Goal: Task Accomplishment & Management: Manage account settings

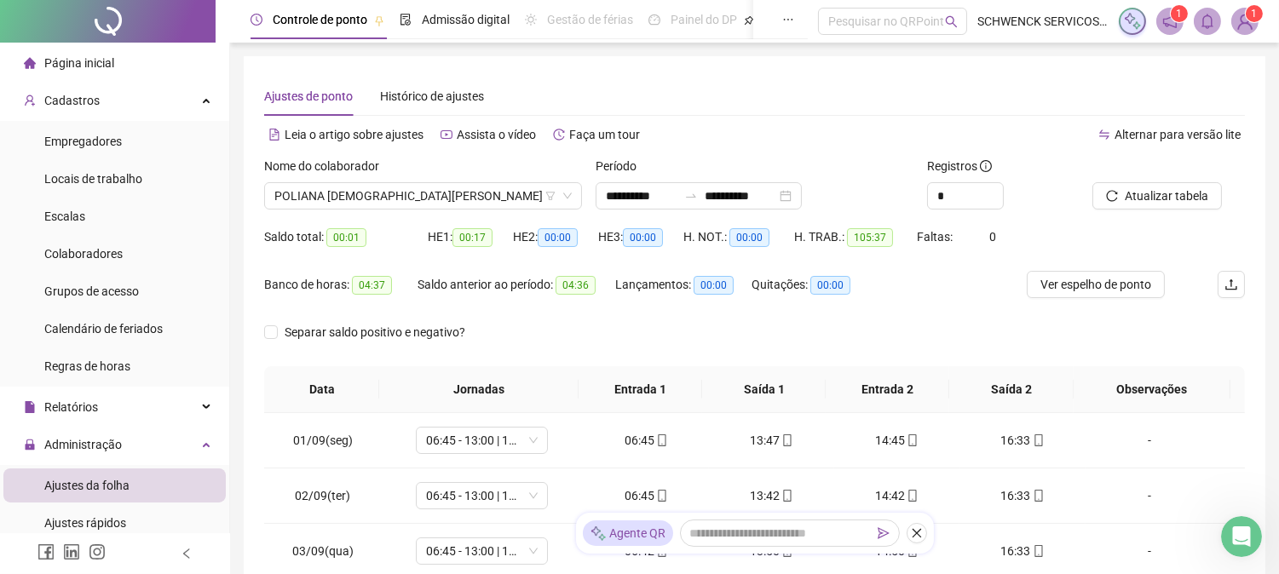
click at [102, 72] on div "Página inicial" at bounding box center [69, 63] width 90 height 34
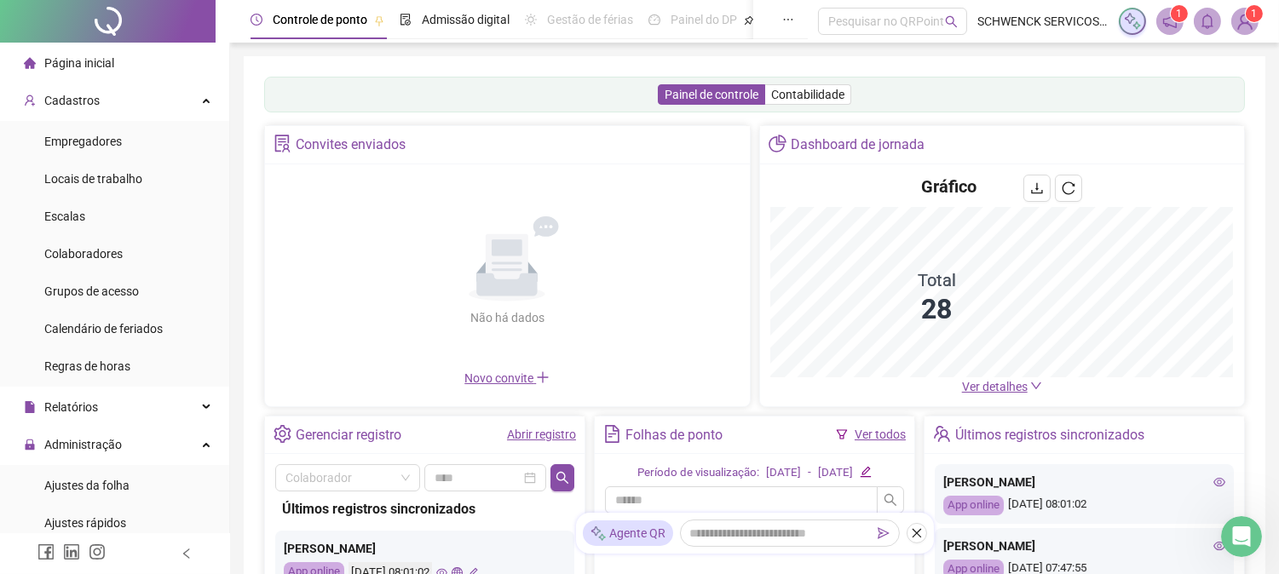
click at [54, 56] on span "Página inicial" at bounding box center [79, 63] width 70 height 14
click at [78, 70] on span "Página inicial" at bounding box center [79, 63] width 70 height 14
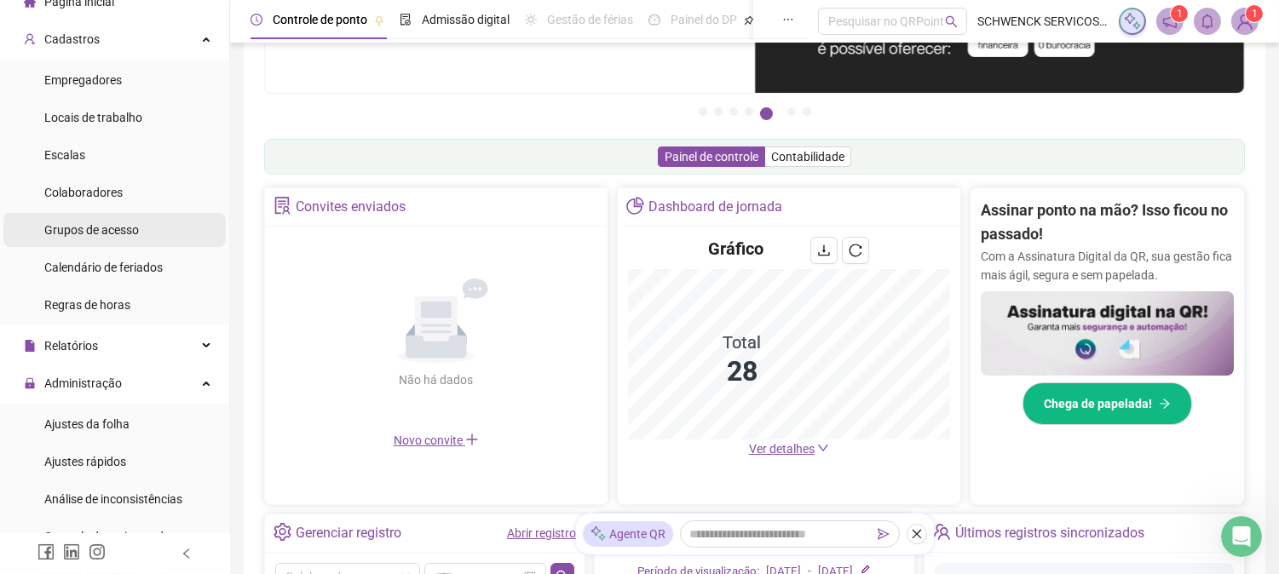
scroll to position [95, 0]
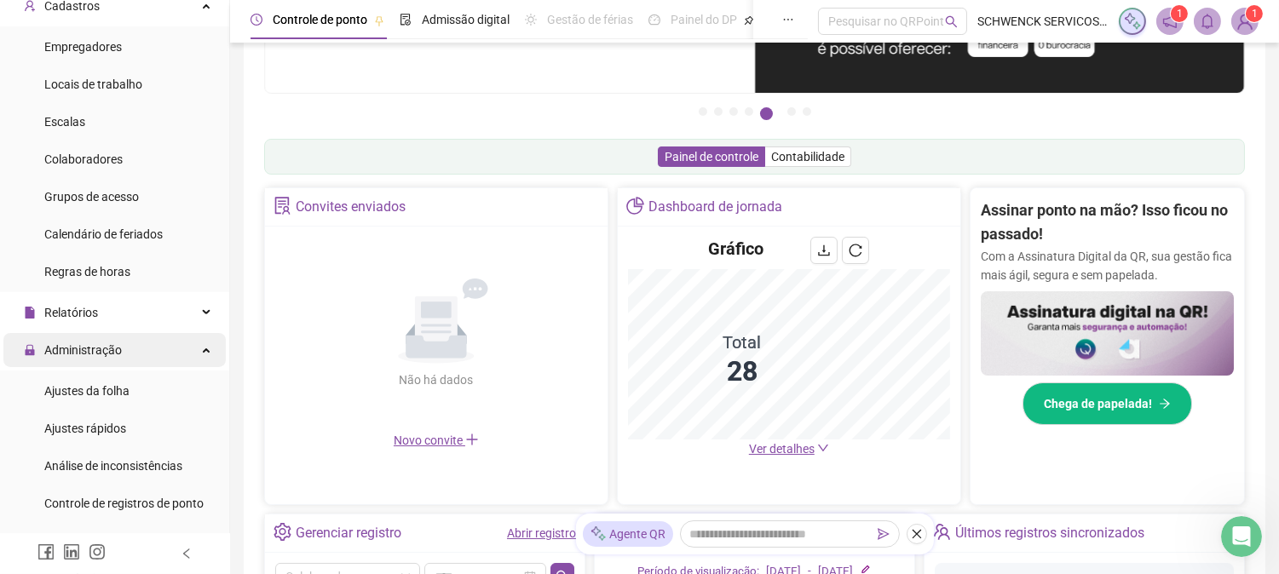
click at [116, 350] on span "Administração" at bounding box center [83, 350] width 78 height 14
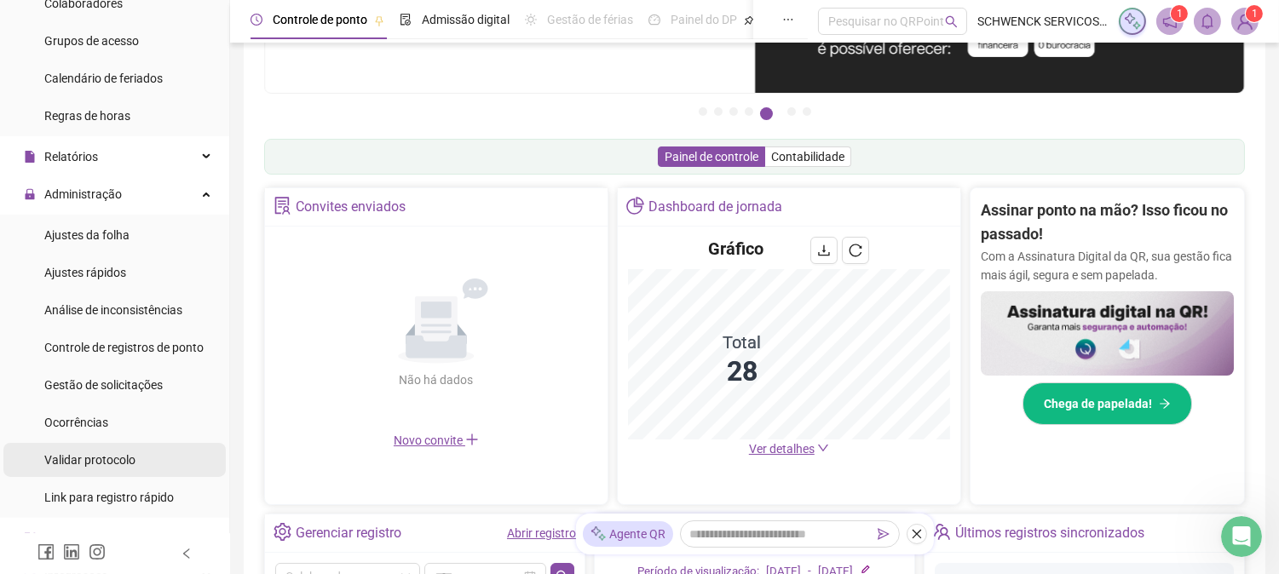
scroll to position [284, 0]
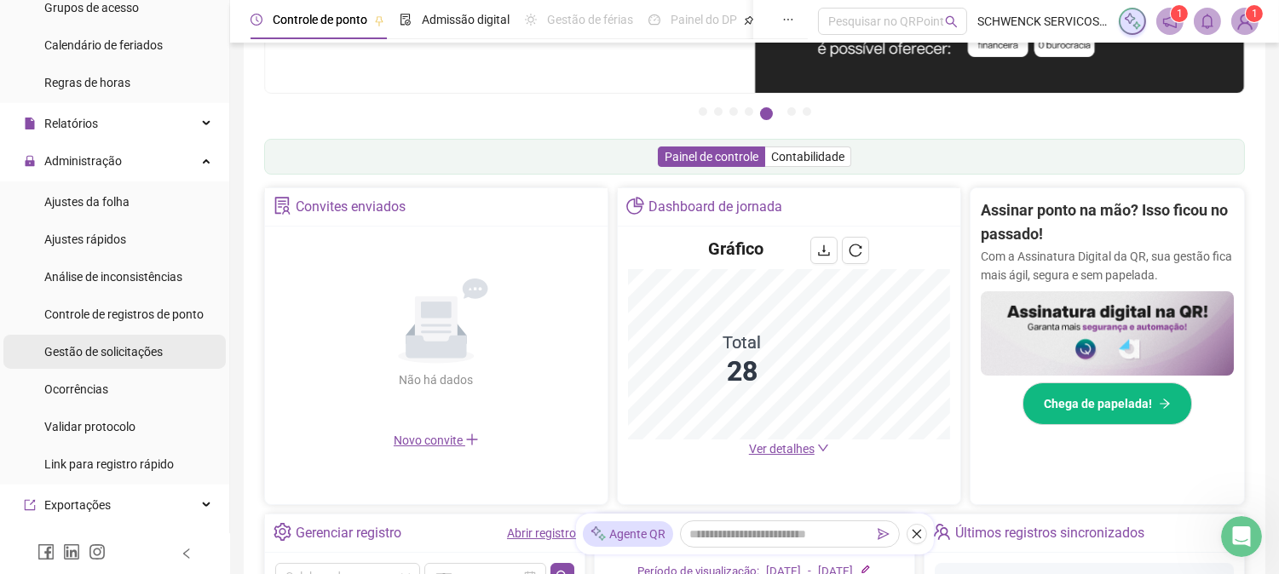
click at [141, 352] on span "Gestão de solicitações" at bounding box center [103, 352] width 118 height 14
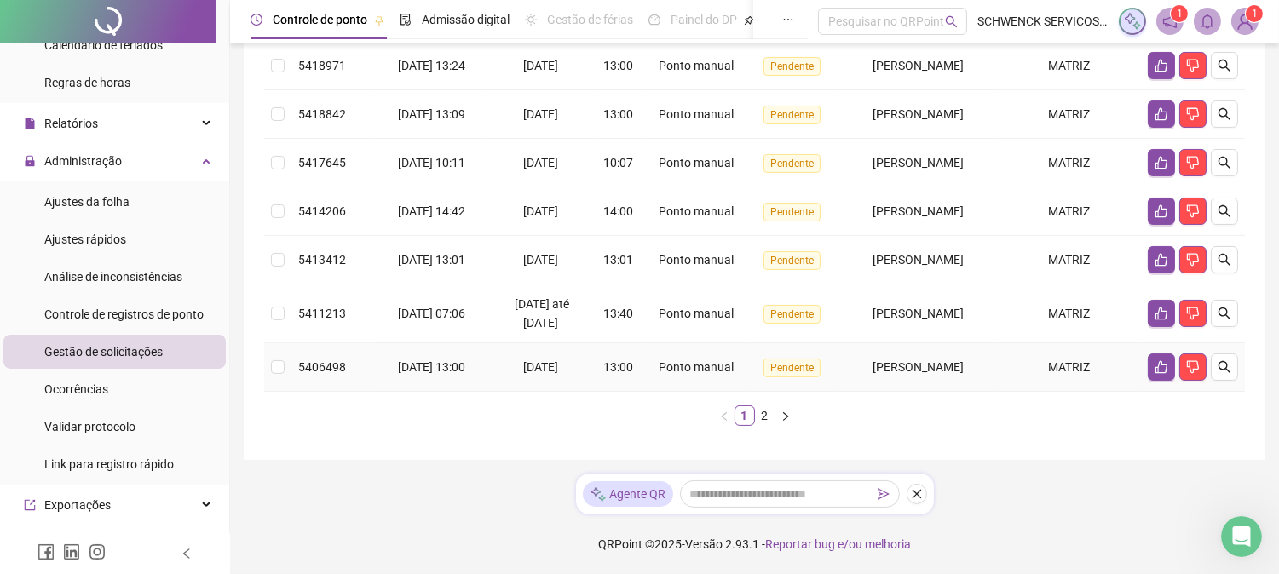
scroll to position [586, 0]
click at [762, 415] on link "2" at bounding box center [765, 416] width 19 height 19
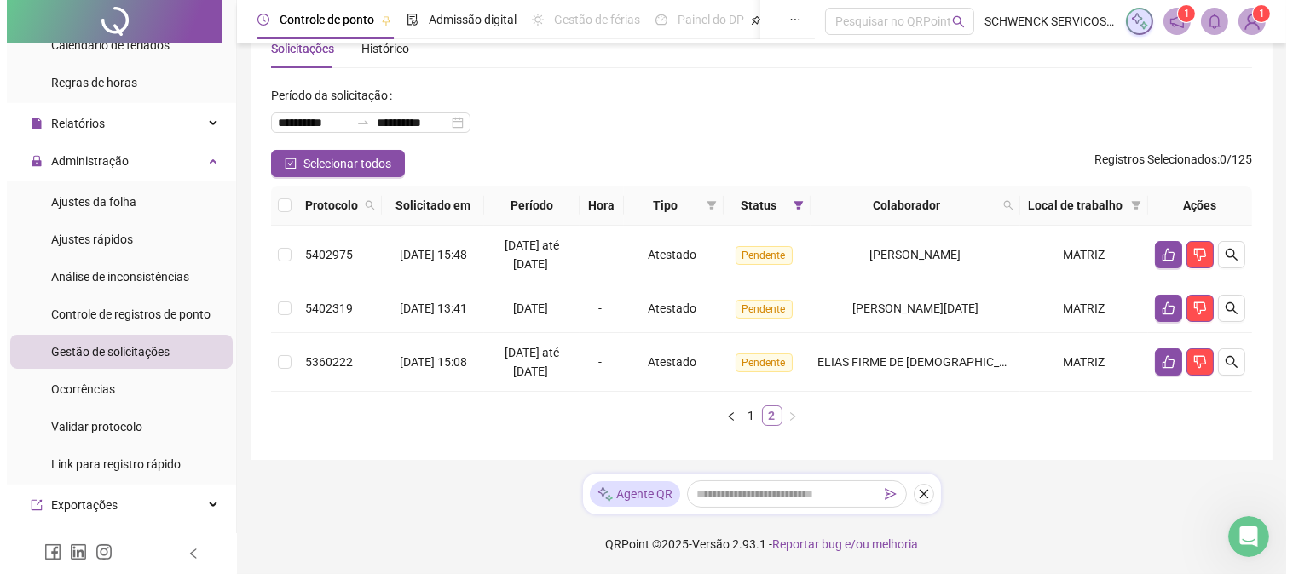
scroll to position [47, 0]
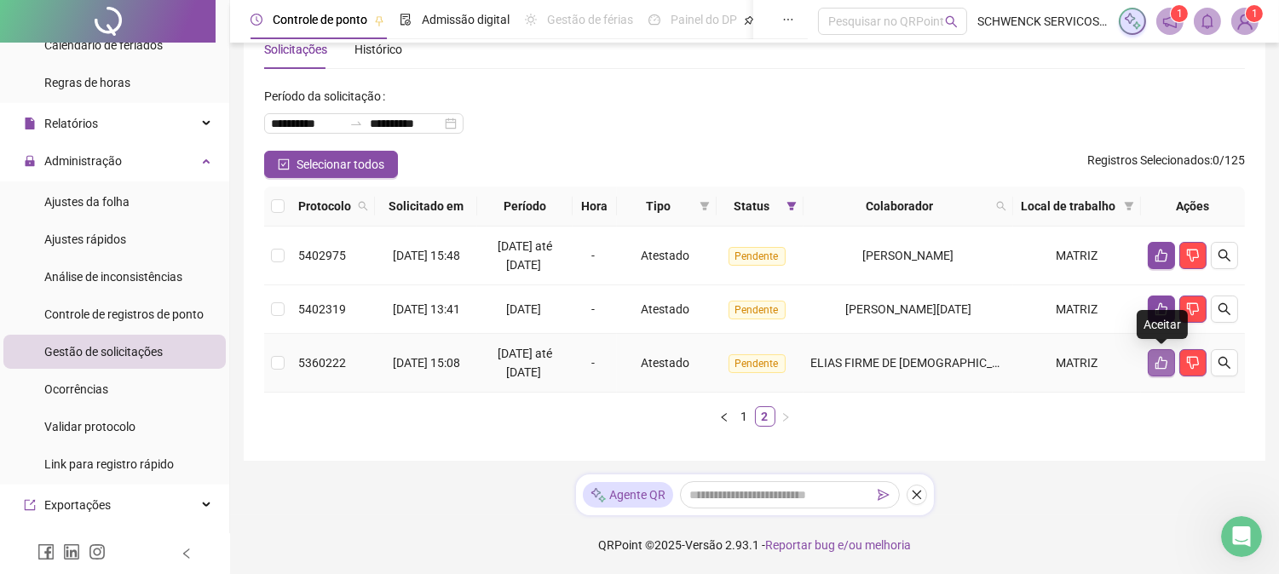
click at [1151, 360] on button "button" at bounding box center [1161, 362] width 27 height 27
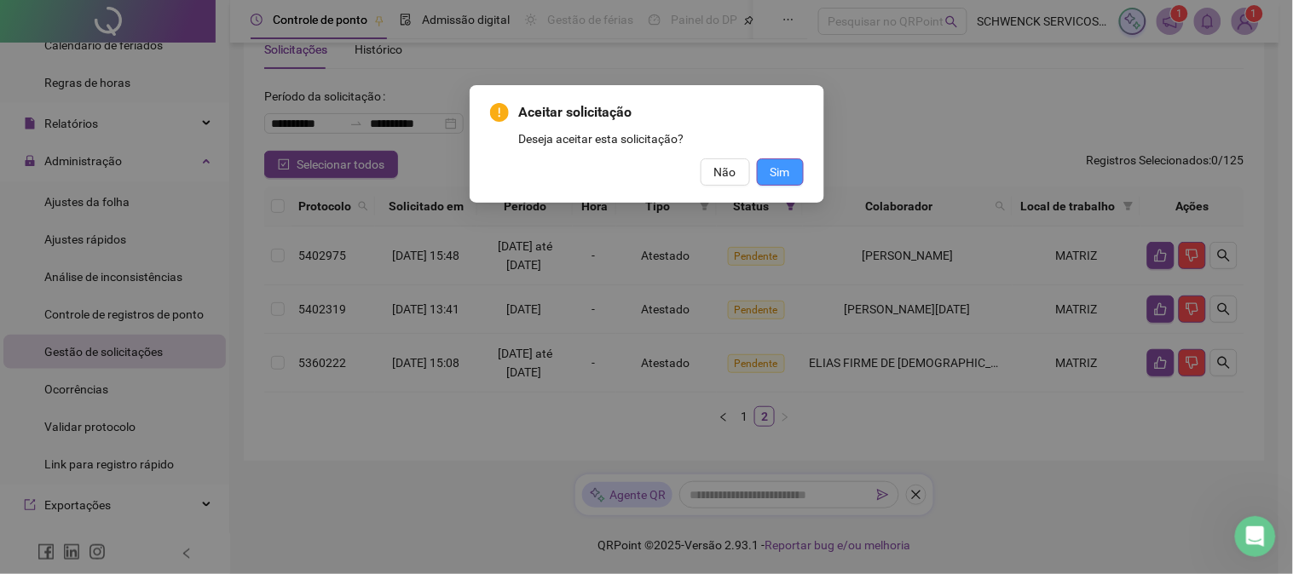
click at [781, 174] on span "Sim" at bounding box center [780, 172] width 20 height 19
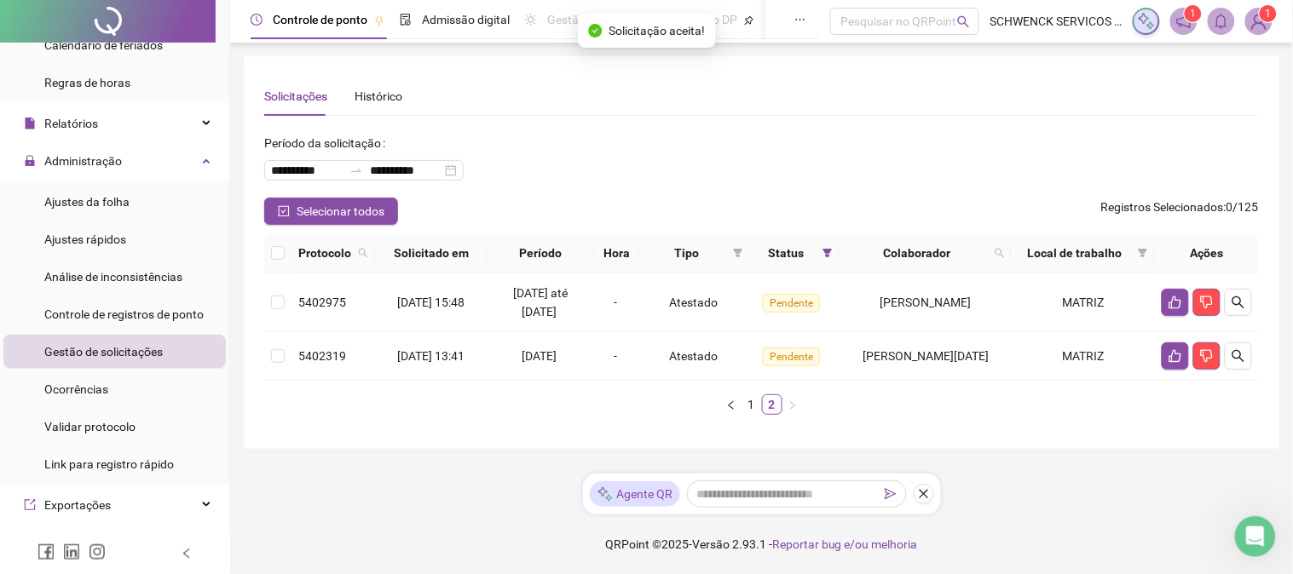
scroll to position [0, 0]
click at [100, 158] on span "Administração" at bounding box center [83, 161] width 78 height 14
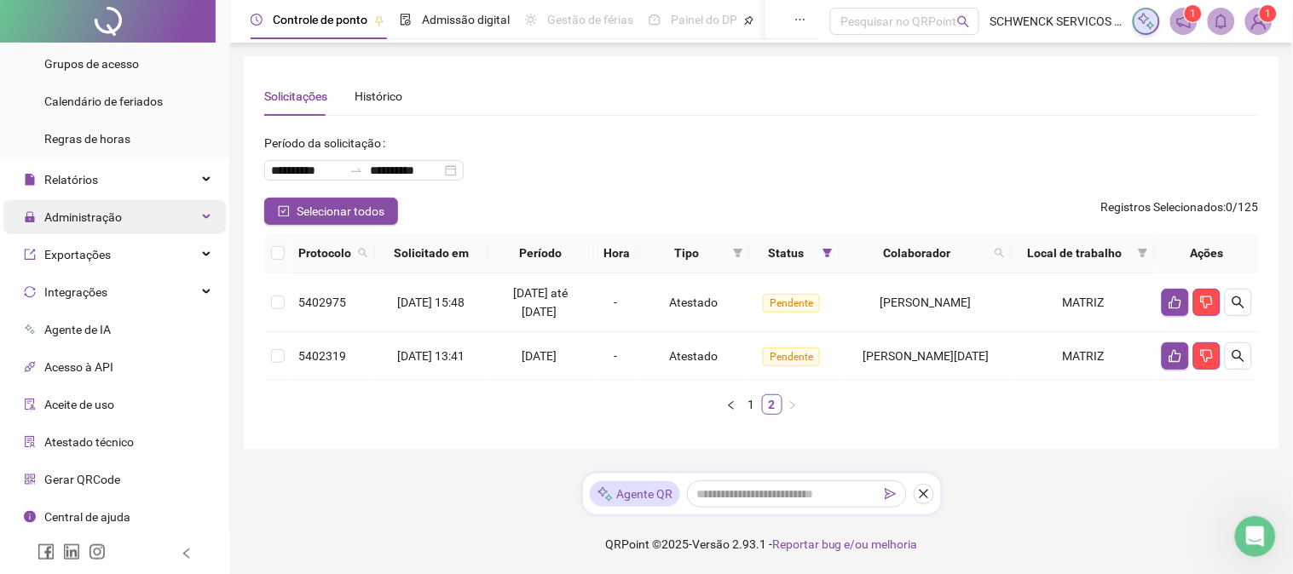
click at [103, 210] on span "Administração" at bounding box center [83, 217] width 78 height 14
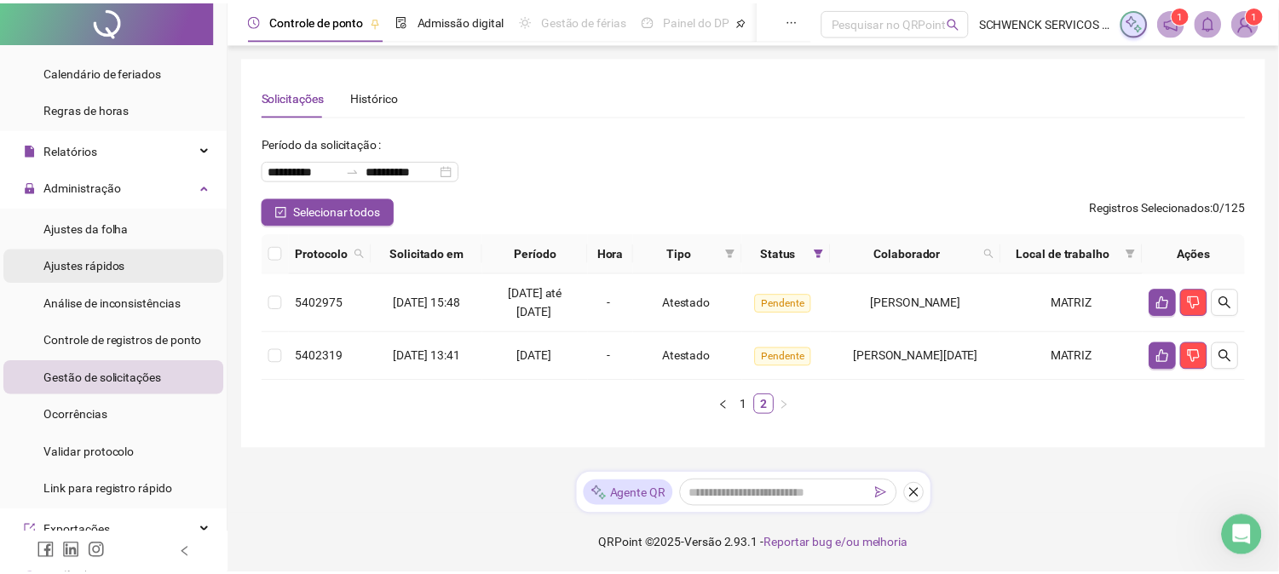
scroll to position [284, 0]
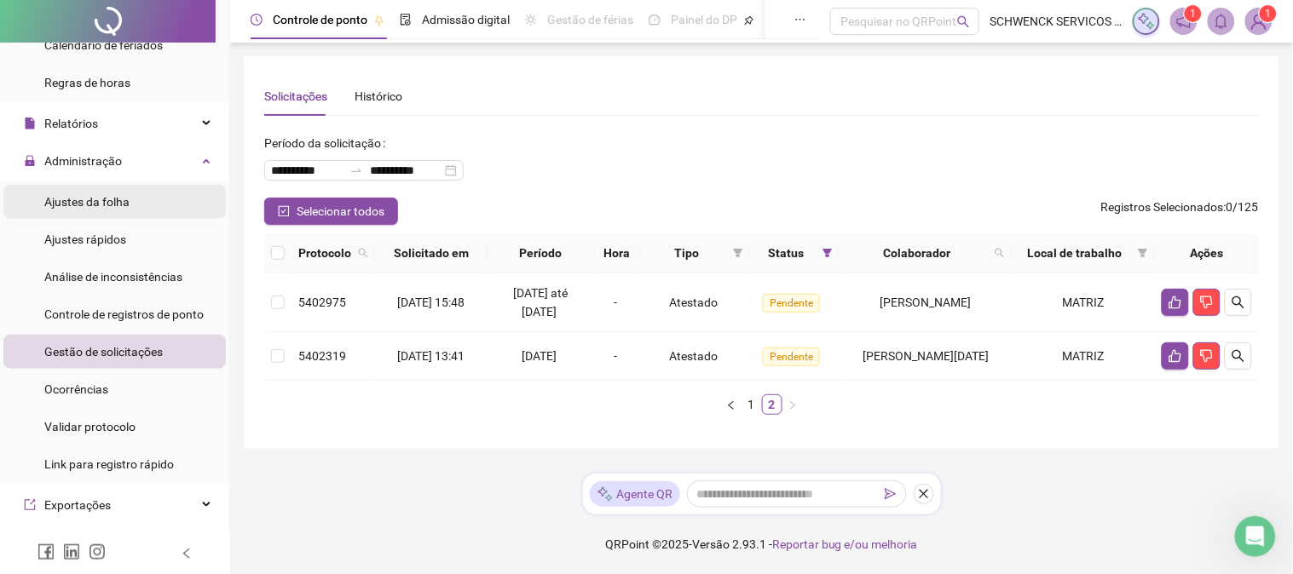
click at [118, 196] on span "Ajustes da folha" at bounding box center [86, 202] width 85 height 14
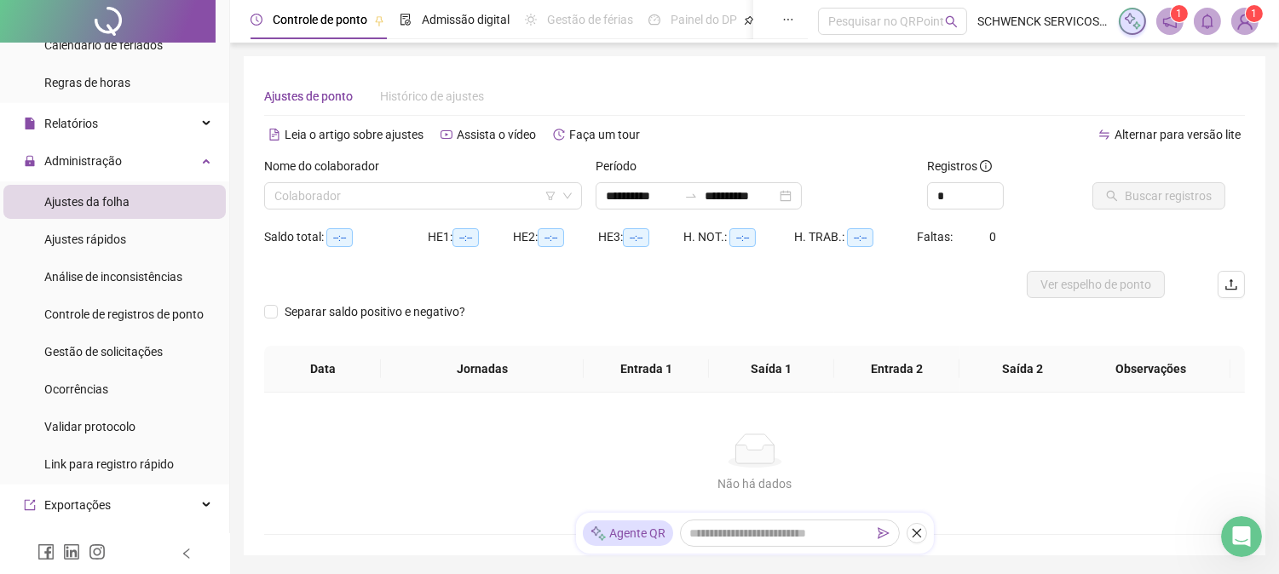
type input "**********"
click at [368, 188] on input "search" at bounding box center [415, 196] width 282 height 26
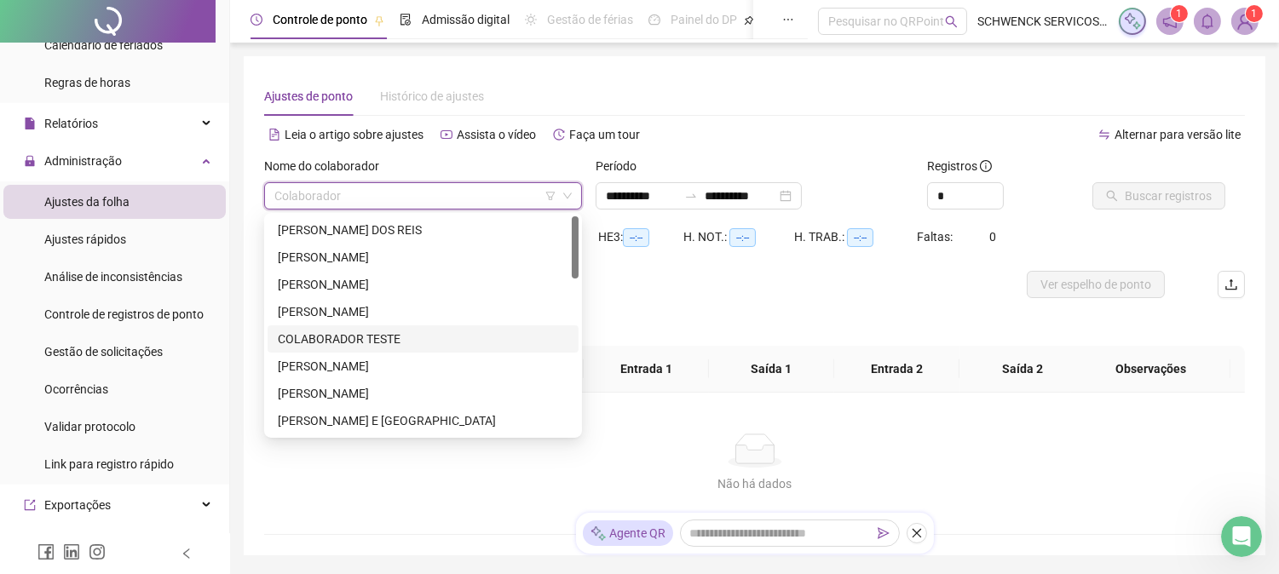
scroll to position [189, 0]
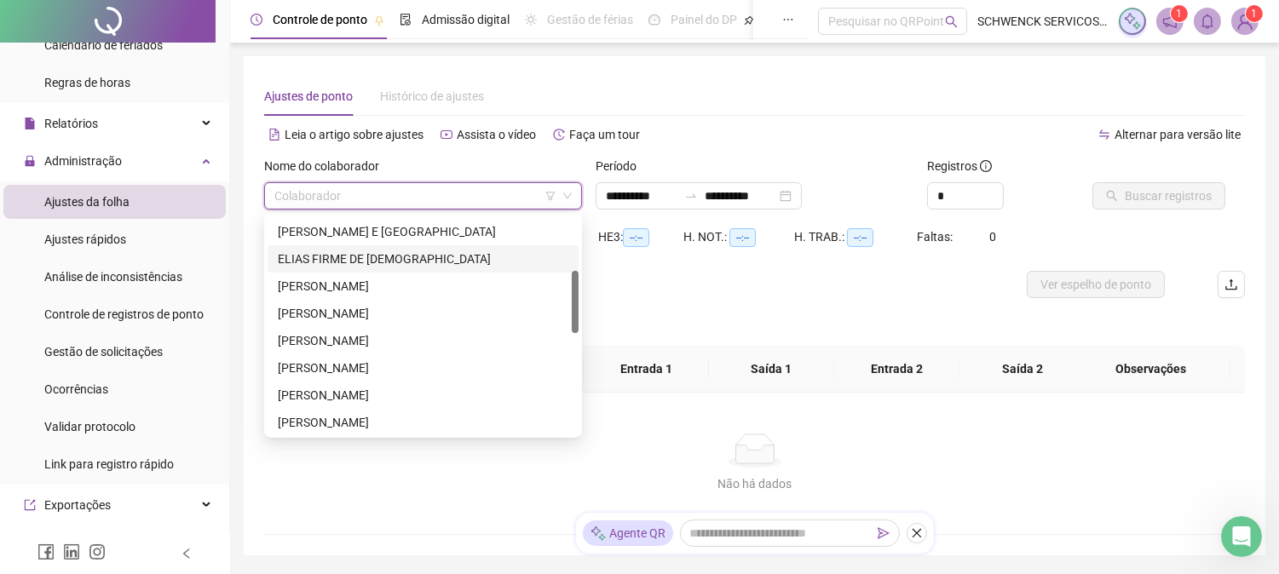
click at [298, 256] on div "ELIAS FIRME DE [DEMOGRAPHIC_DATA]" at bounding box center [423, 259] width 291 height 19
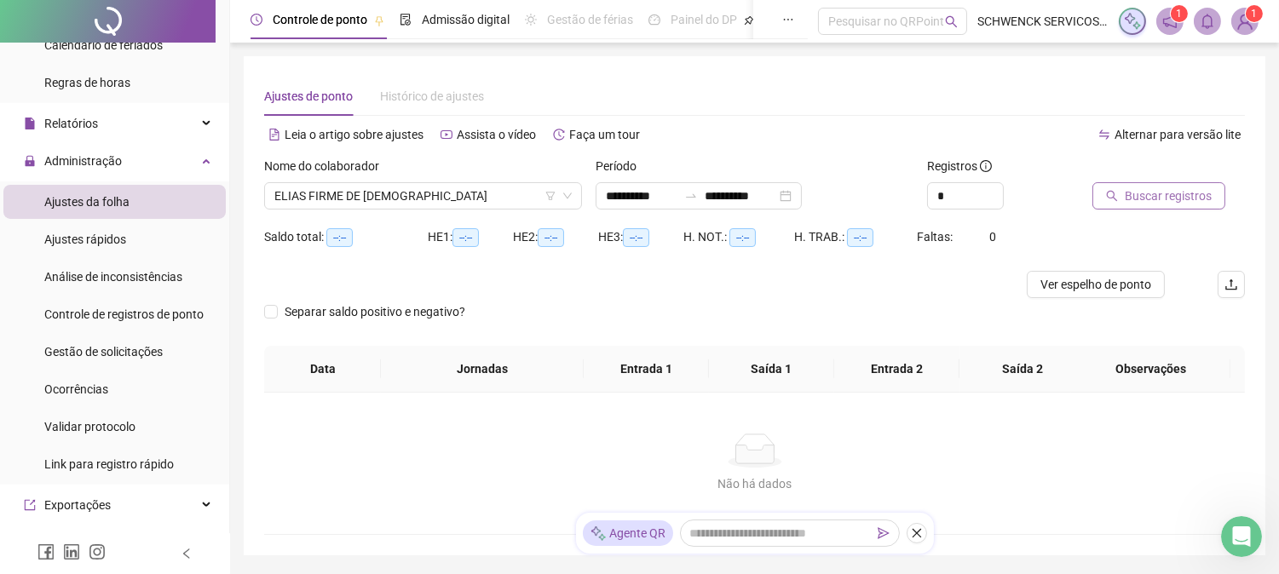
click at [1153, 196] on span "Buscar registros" at bounding box center [1168, 196] width 87 height 19
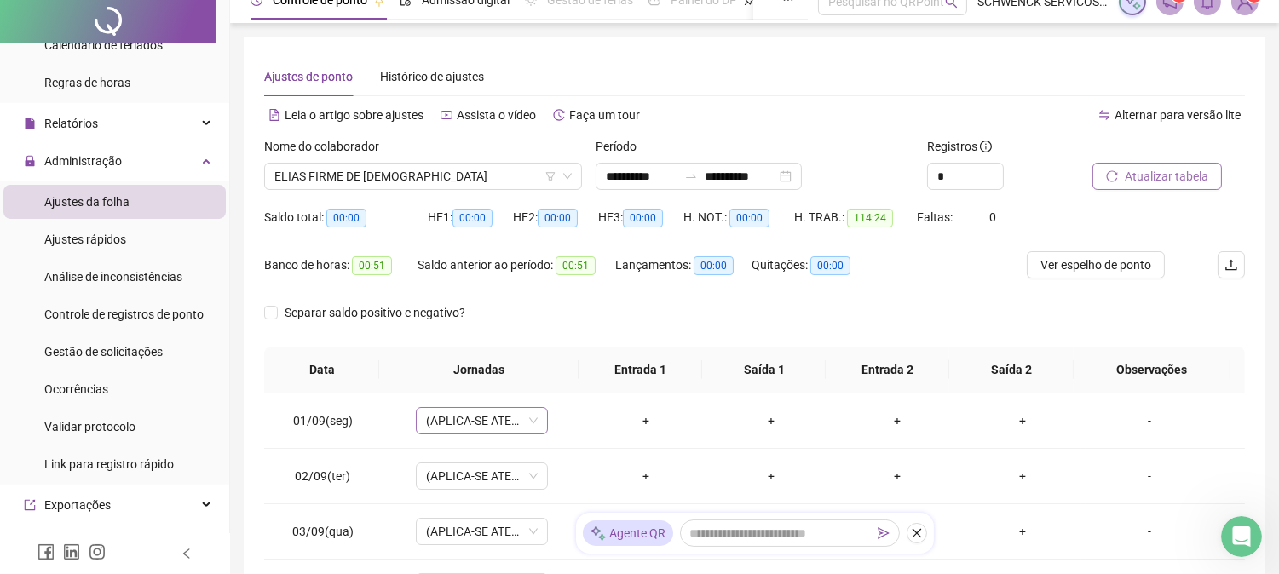
scroll to position [0, 0]
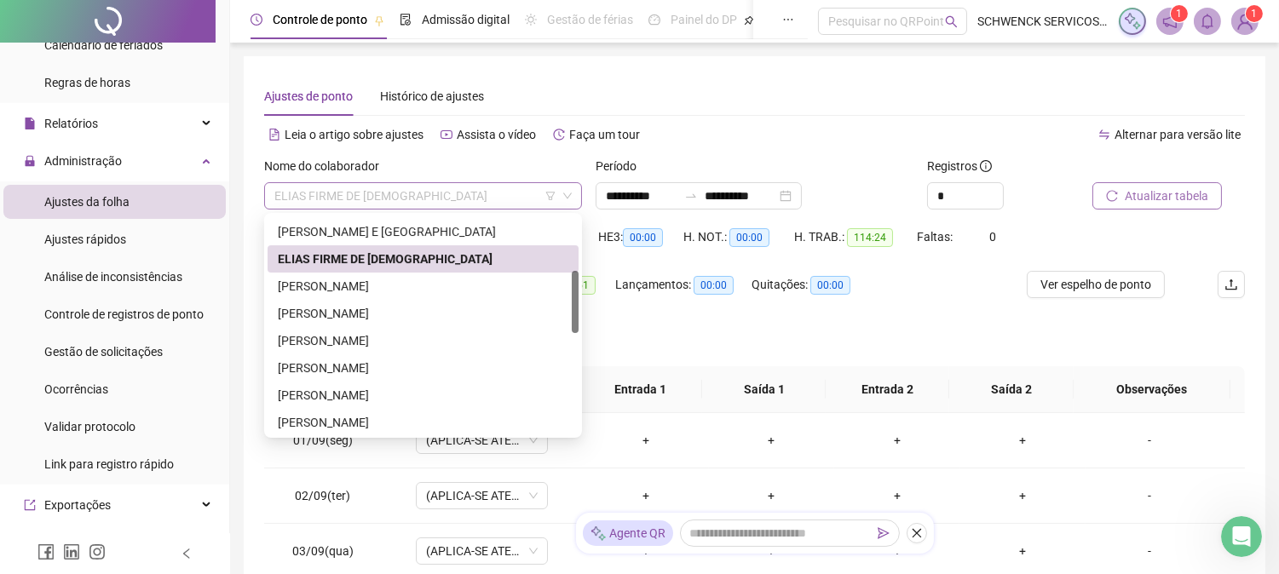
click at [524, 199] on span "ELIAS FIRME DE [DEMOGRAPHIC_DATA]" at bounding box center [422, 196] width 297 height 26
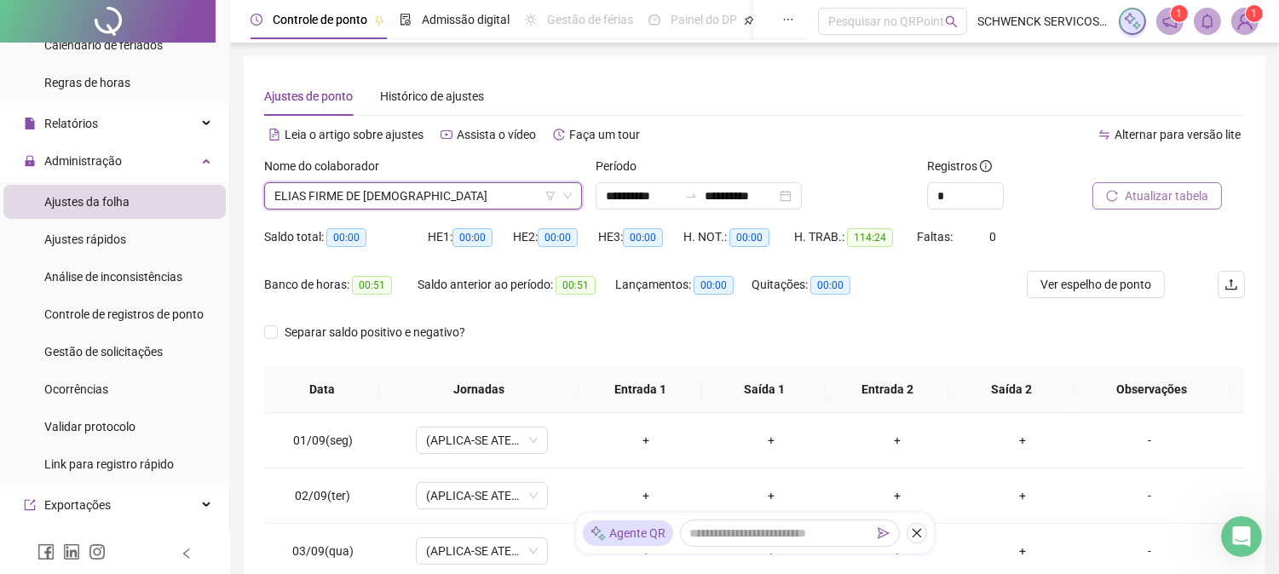
click at [482, 199] on span "ELIAS FIRME DE [DEMOGRAPHIC_DATA]" at bounding box center [422, 196] width 297 height 26
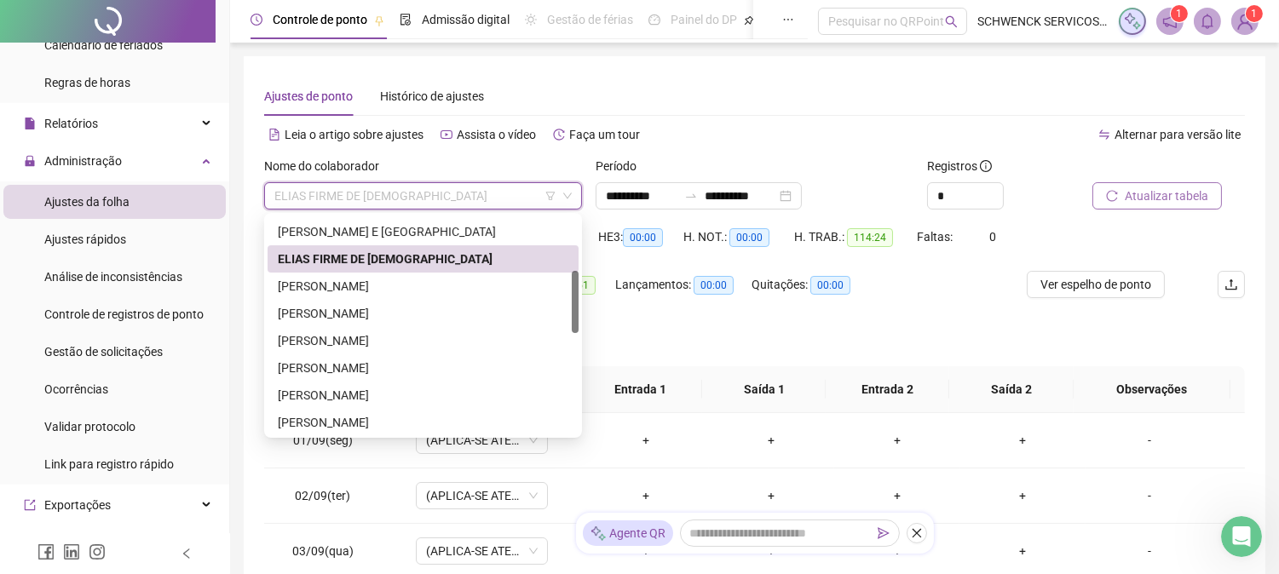
click at [482, 199] on span "ELIAS FIRME DE [DEMOGRAPHIC_DATA]" at bounding box center [422, 196] width 297 height 26
drag, startPoint x: 568, startPoint y: 298, endPoint x: 572, endPoint y: 234, distance: 64.0
click at [569, 237] on div "[PERSON_NAME] [PERSON_NAME] E [PERSON_NAME] FIRME DE [PERSON_NAME] [PERSON_NAME]" at bounding box center [423, 327] width 311 height 273
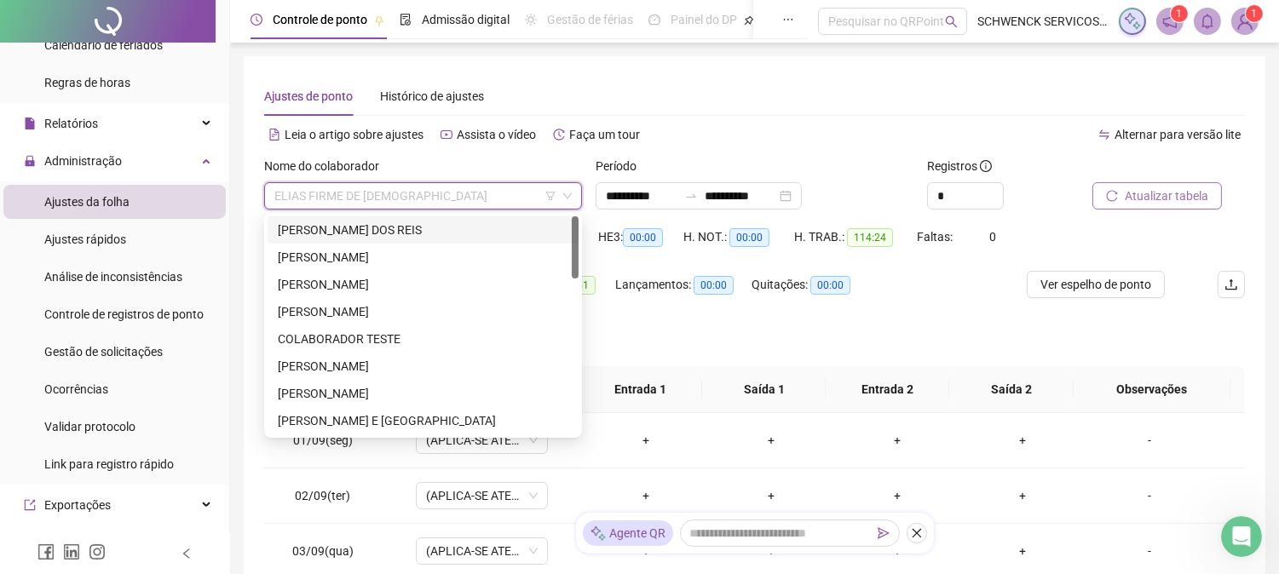
click at [799, 61] on div "**********" at bounding box center [755, 426] width 1022 height 741
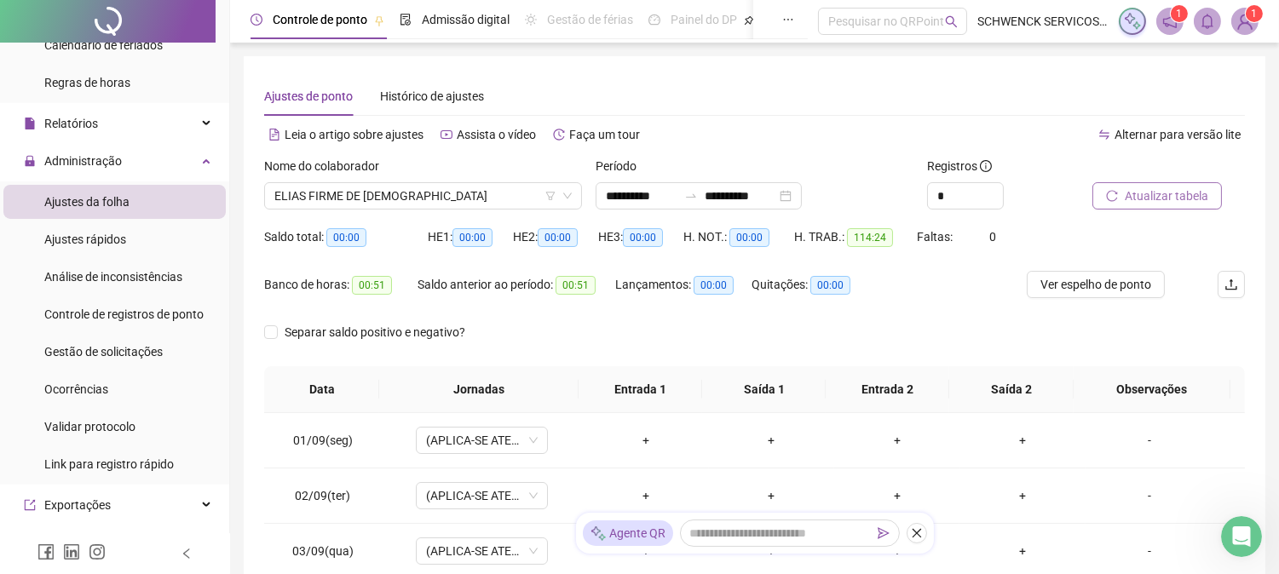
click at [429, 213] on div "Nome do colaborador [PERSON_NAME] FIRME DE [DEMOGRAPHIC_DATA]" at bounding box center [423, 190] width 332 height 66
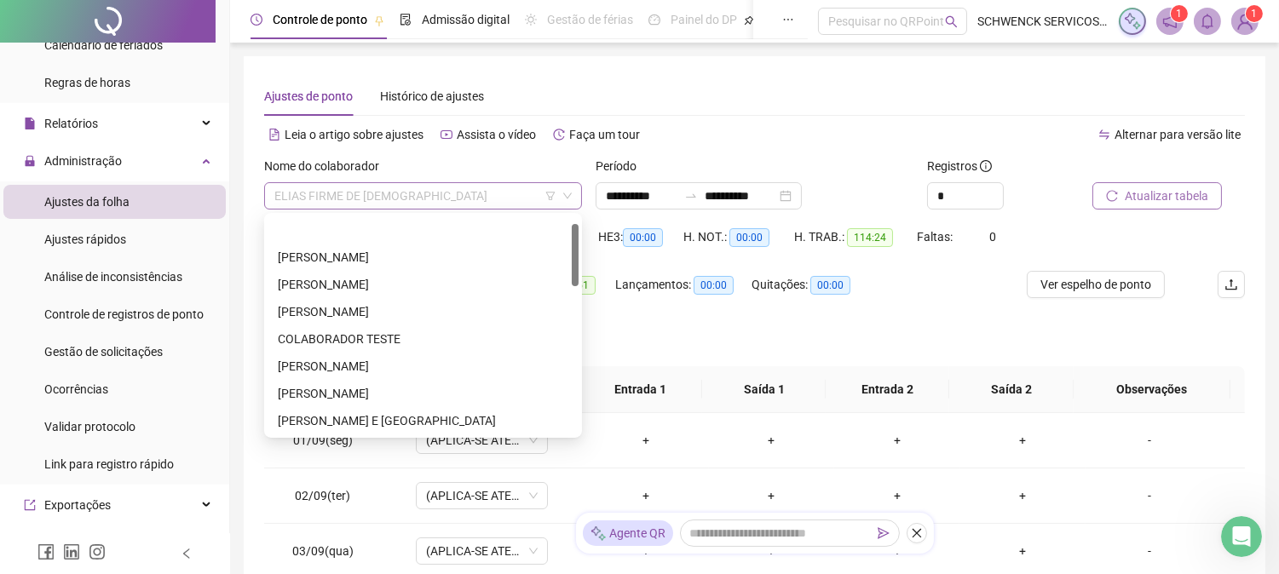
scroll to position [27, 0]
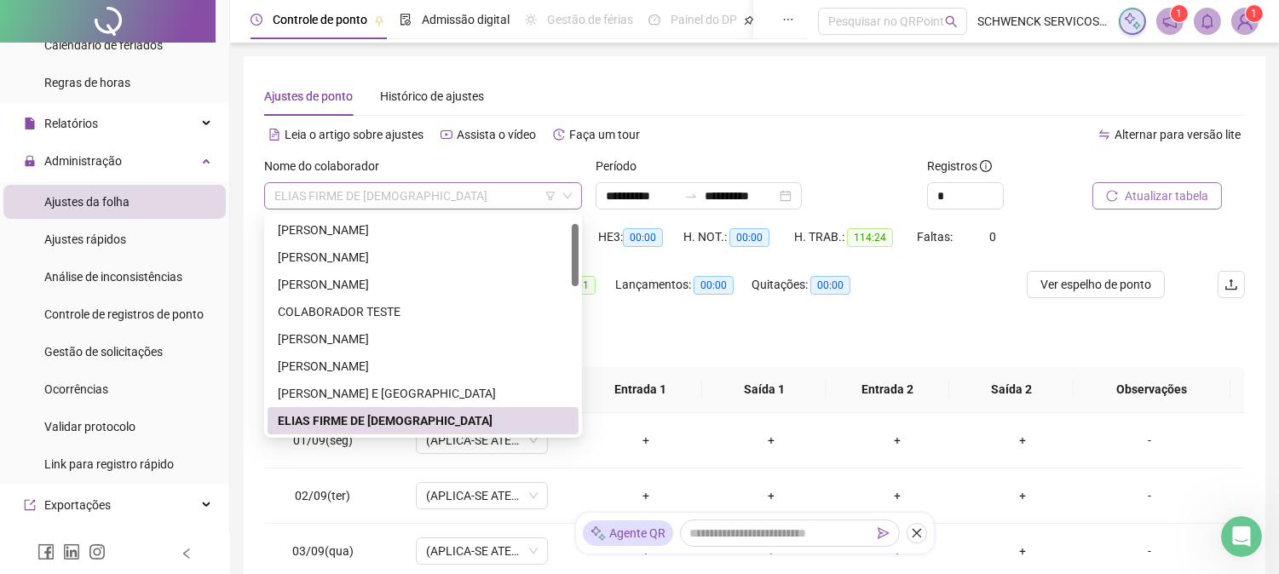
click at [424, 203] on span "ELIAS FIRME DE [DEMOGRAPHIC_DATA]" at bounding box center [422, 196] width 297 height 26
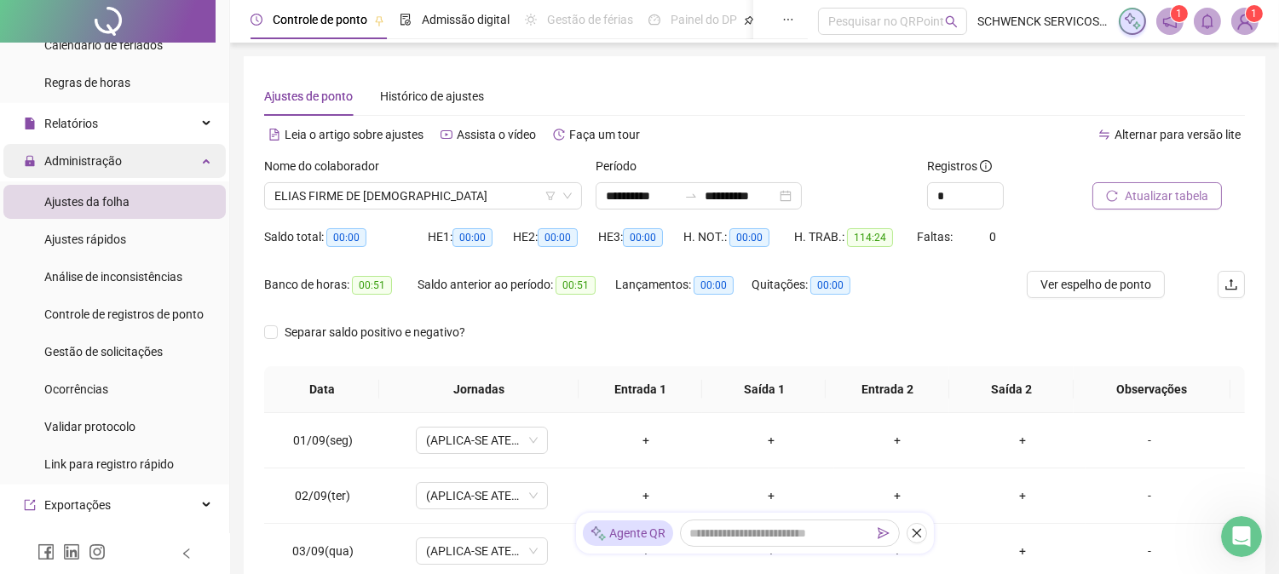
click at [73, 154] on span "Administração" at bounding box center [83, 161] width 78 height 14
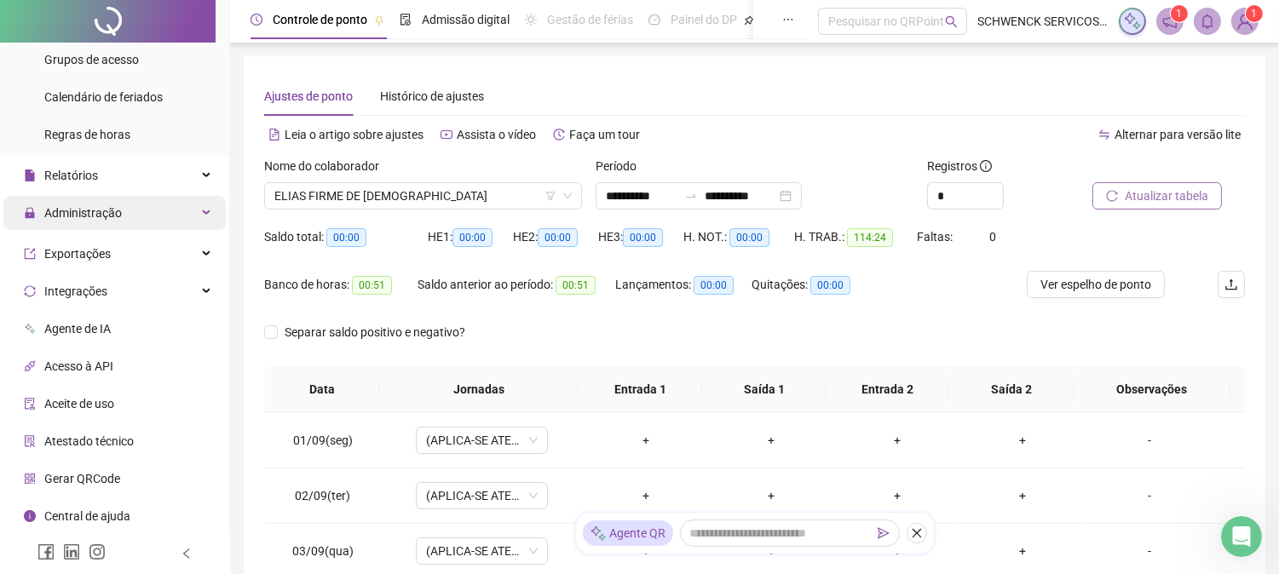
scroll to position [228, 0]
click at [111, 214] on span "Administração" at bounding box center [83, 217] width 78 height 14
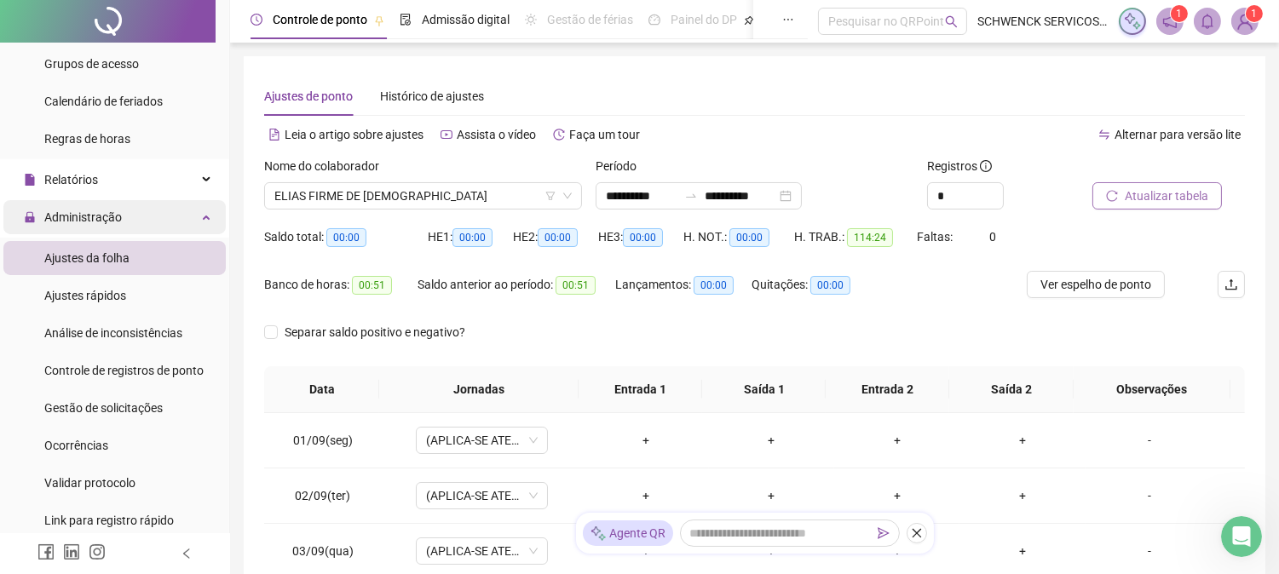
scroll to position [284, 0]
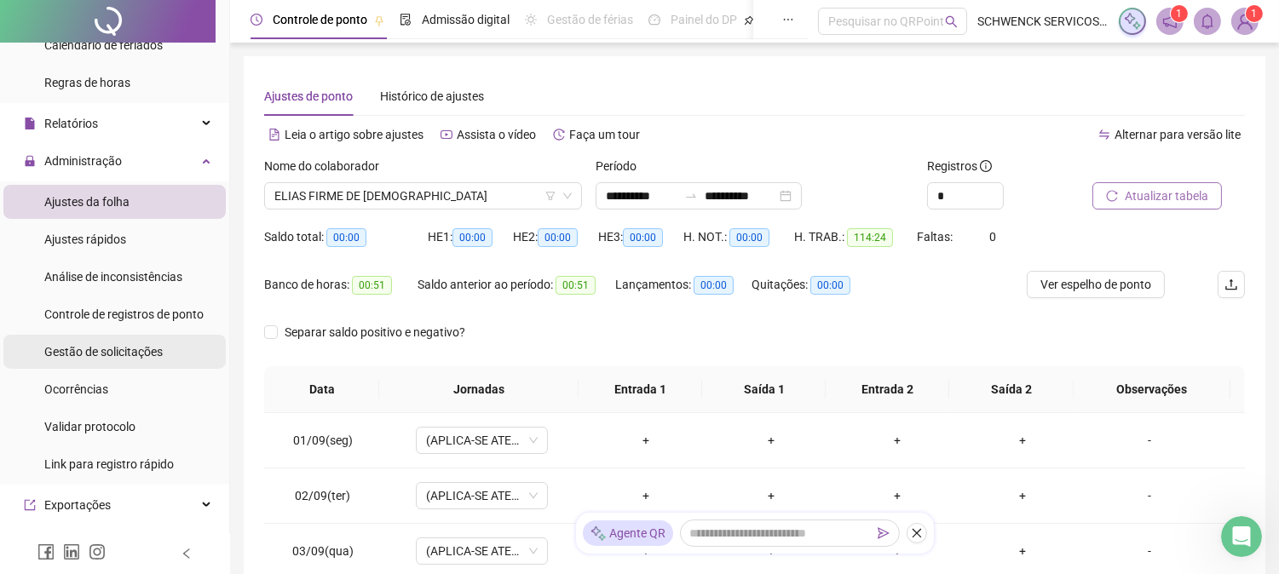
click at [107, 362] on div "Gestão de solicitações" at bounding box center [103, 352] width 118 height 34
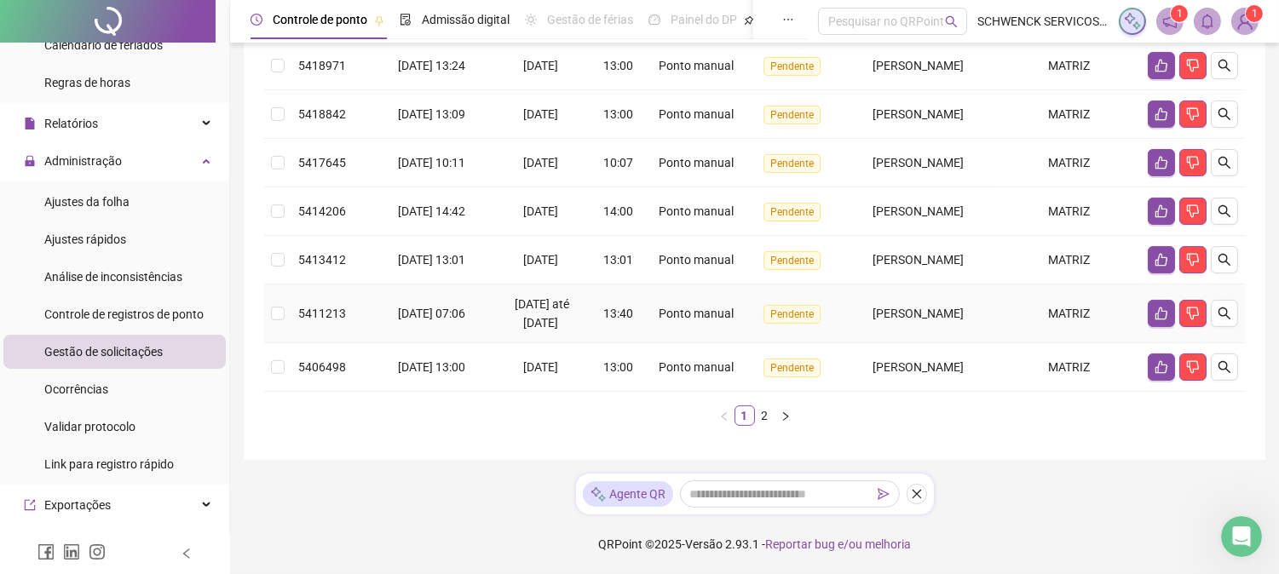
scroll to position [586, 0]
click at [764, 426] on li "2" at bounding box center [765, 416] width 20 height 20
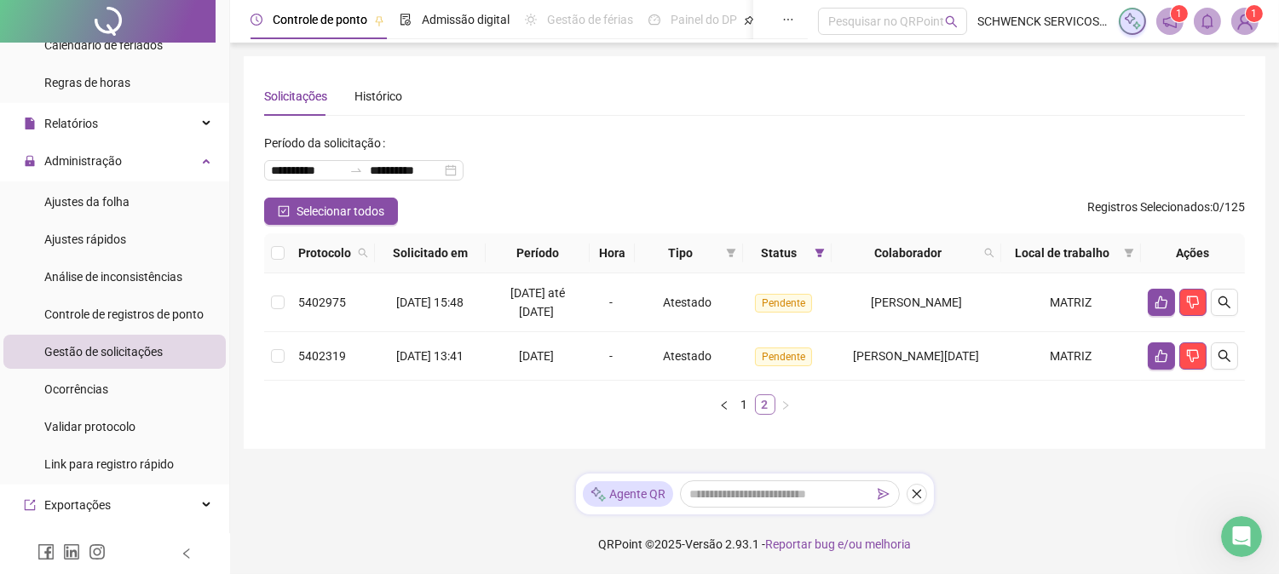
scroll to position [0, 0]
click at [1247, 358] on button "button" at bounding box center [1238, 356] width 27 height 27
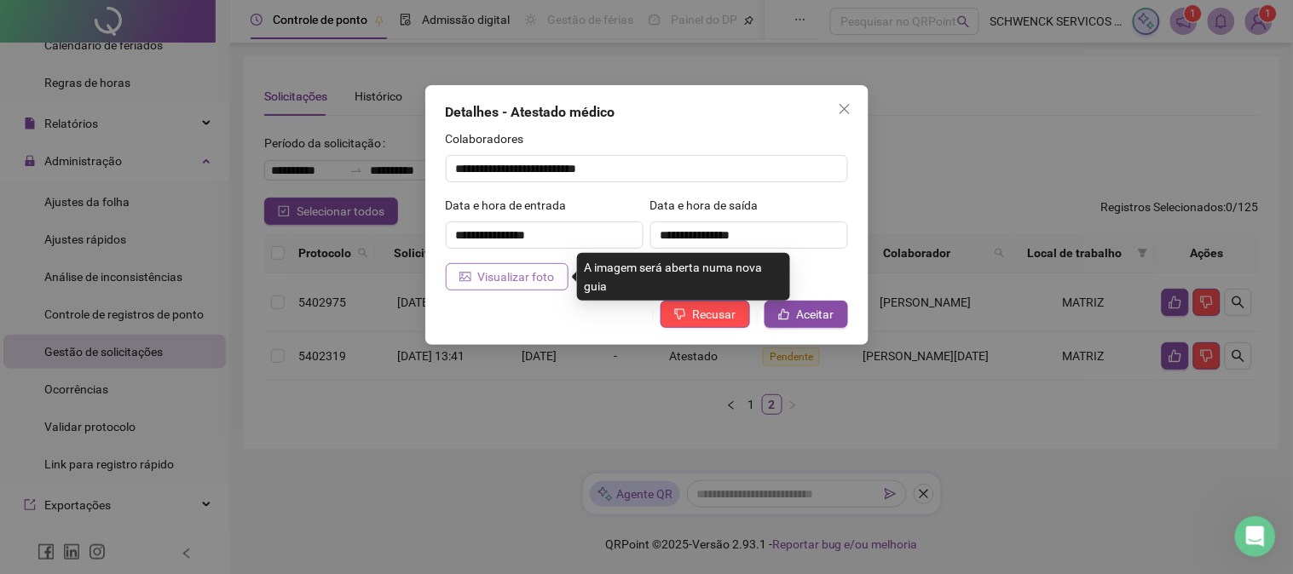
click at [541, 266] on button "Visualizar foto" at bounding box center [507, 276] width 123 height 27
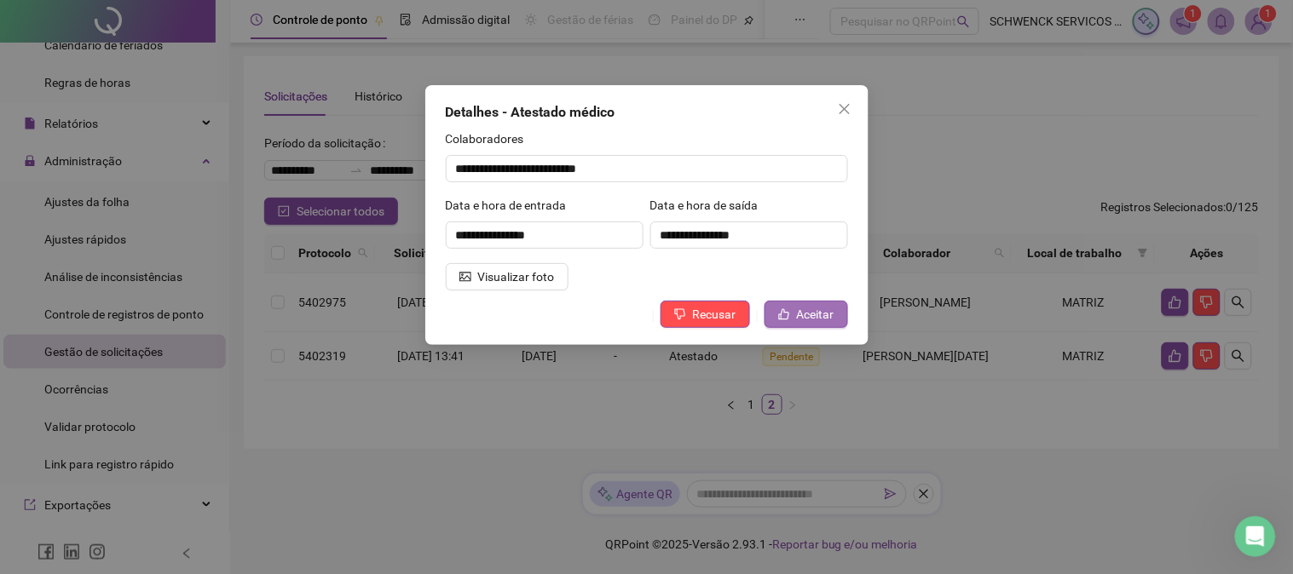
click at [827, 318] on span "Aceitar" at bounding box center [815, 314] width 37 height 19
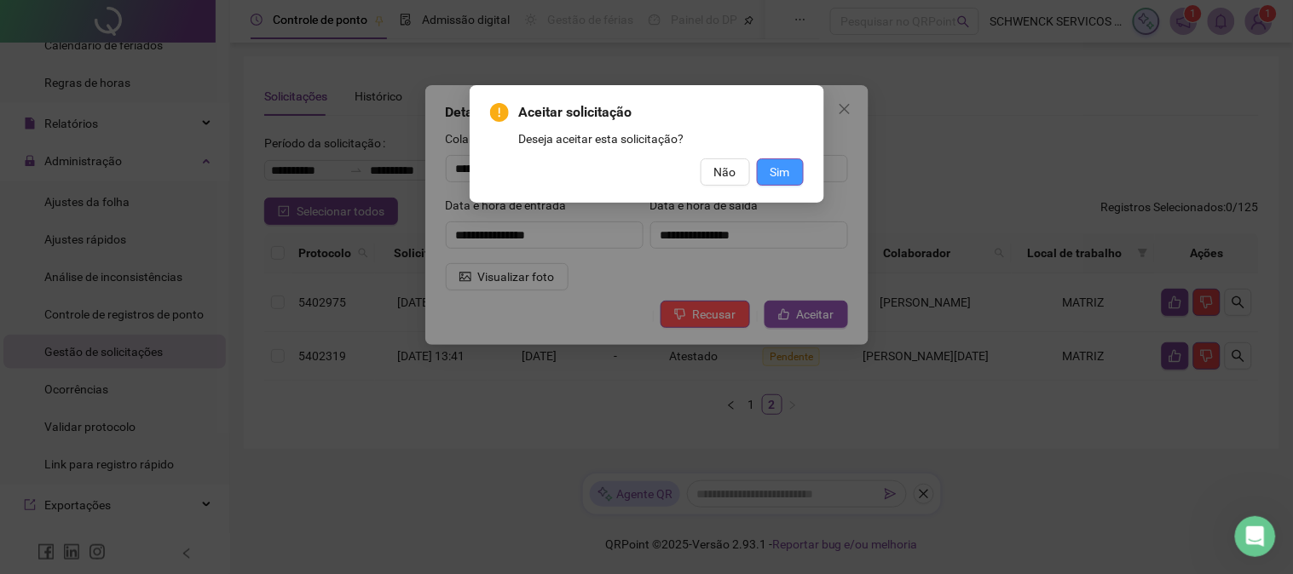
click at [776, 180] on span "Sim" at bounding box center [780, 172] width 20 height 19
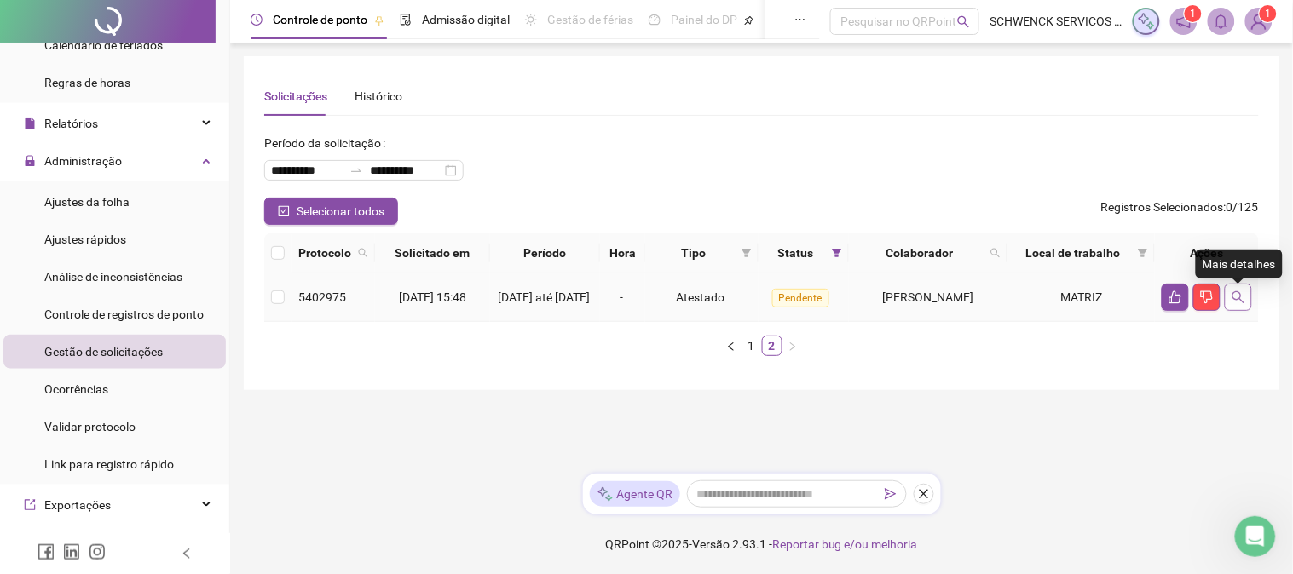
click at [1242, 298] on icon "search" at bounding box center [1238, 298] width 14 height 14
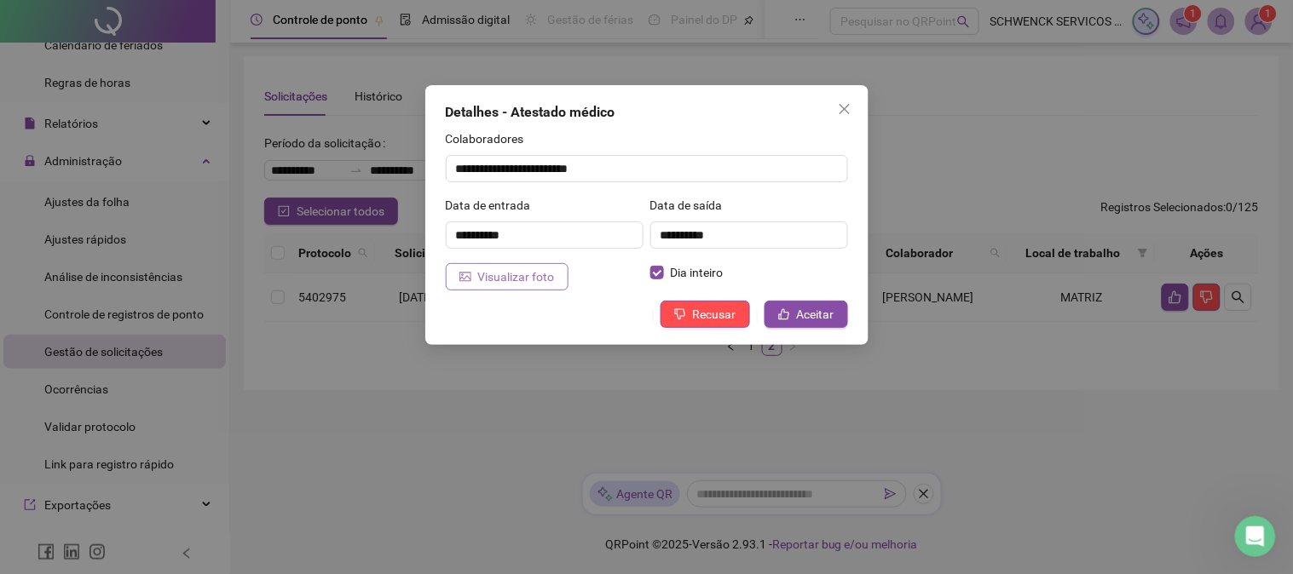
click at [478, 278] on span "Visualizar foto" at bounding box center [516, 277] width 77 height 19
drag, startPoint x: 818, startPoint y: 308, endPoint x: 752, endPoint y: 273, distance: 75.1
click at [795, 298] on div "**********" at bounding box center [646, 215] width 443 height 260
click at [821, 305] on span "Aceitar" at bounding box center [815, 314] width 37 height 19
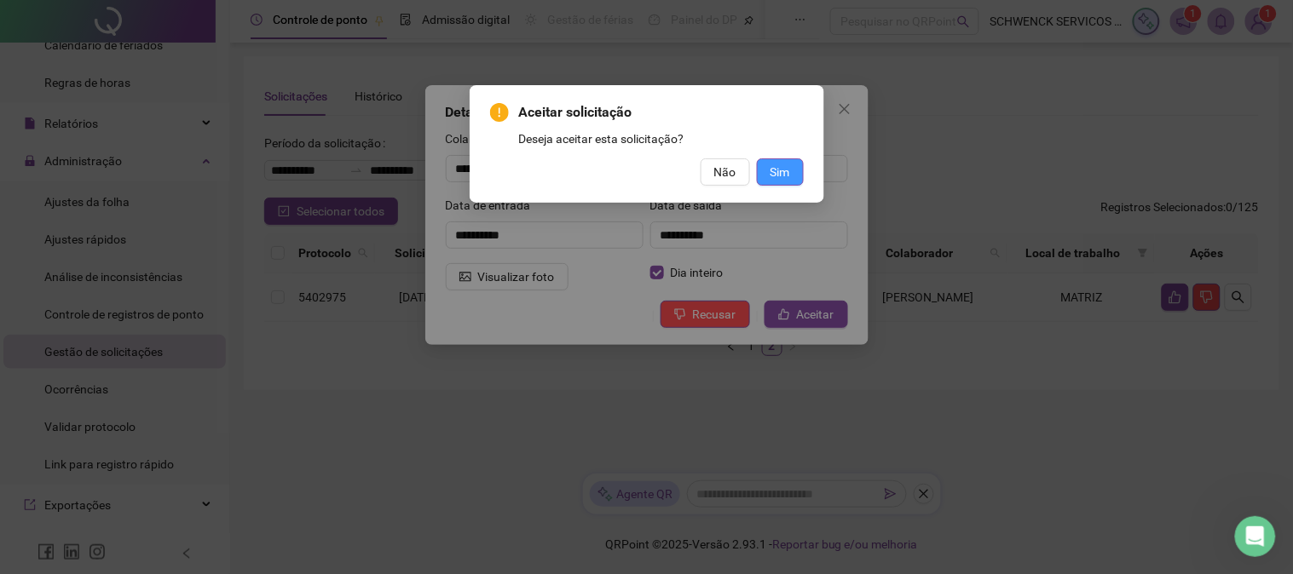
click at [793, 170] on button "Sim" at bounding box center [780, 172] width 47 height 27
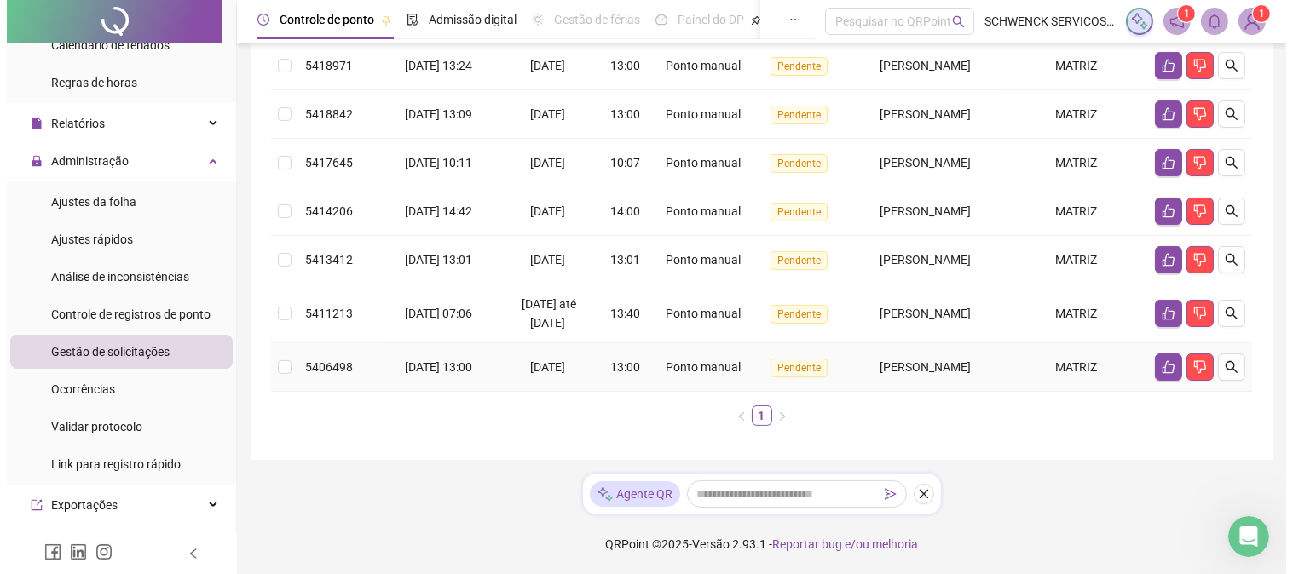
scroll to position [492, 0]
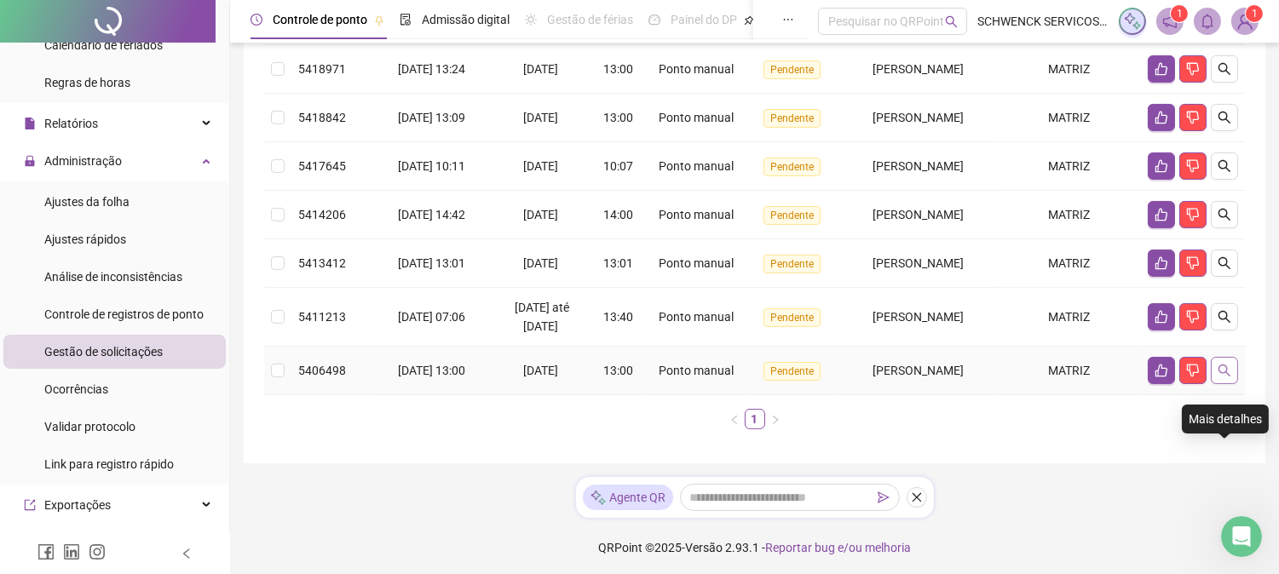
click at [1227, 378] on icon "search" at bounding box center [1225, 371] width 14 height 14
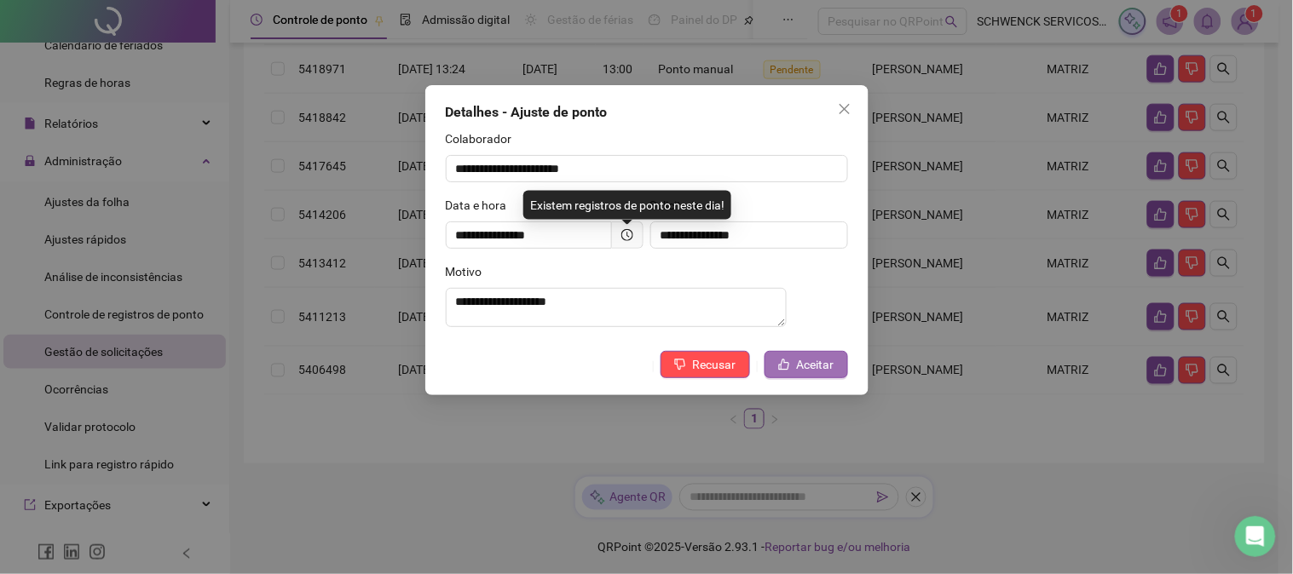
click at [813, 372] on span "Aceitar" at bounding box center [815, 364] width 37 height 19
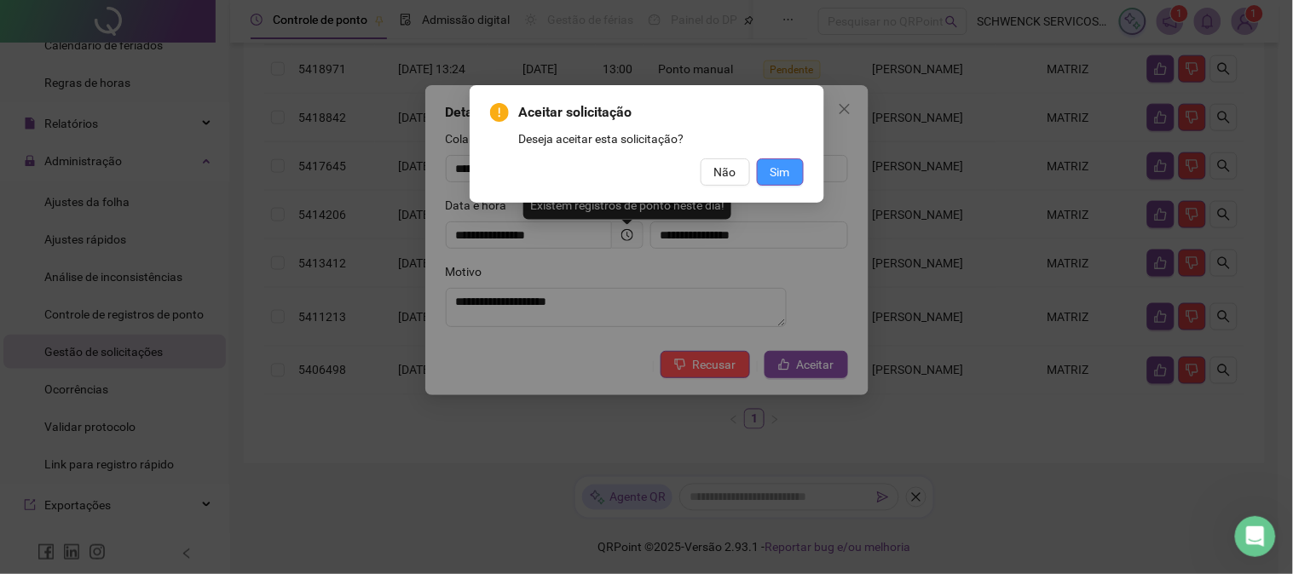
click at [782, 159] on button "Sim" at bounding box center [780, 172] width 47 height 27
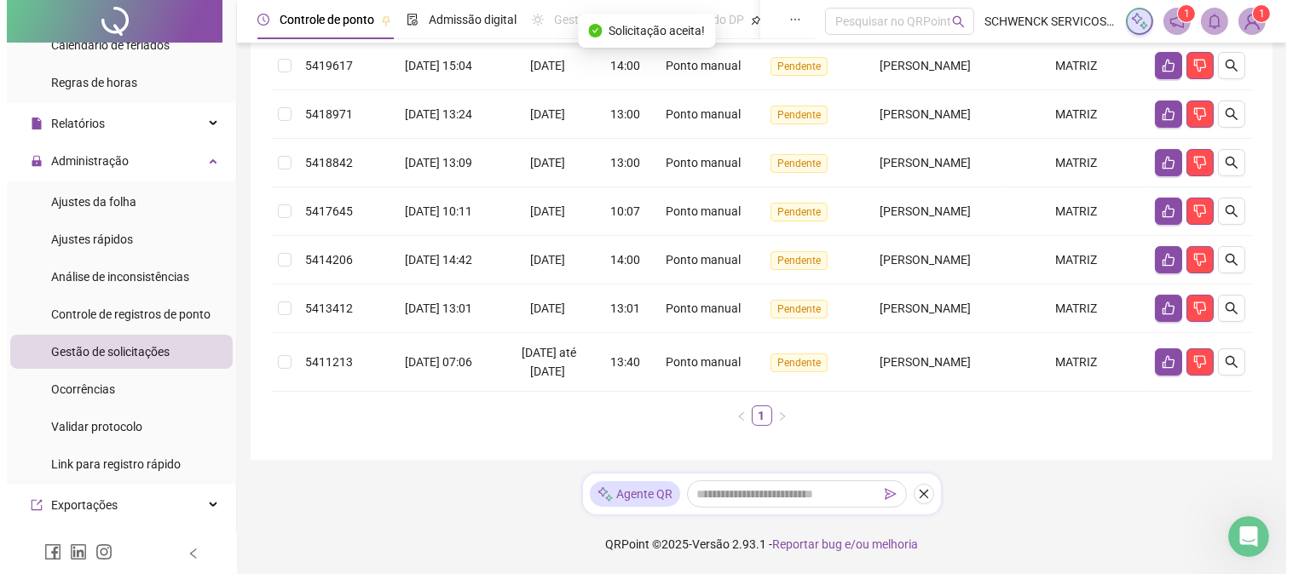
scroll to position [528, 0]
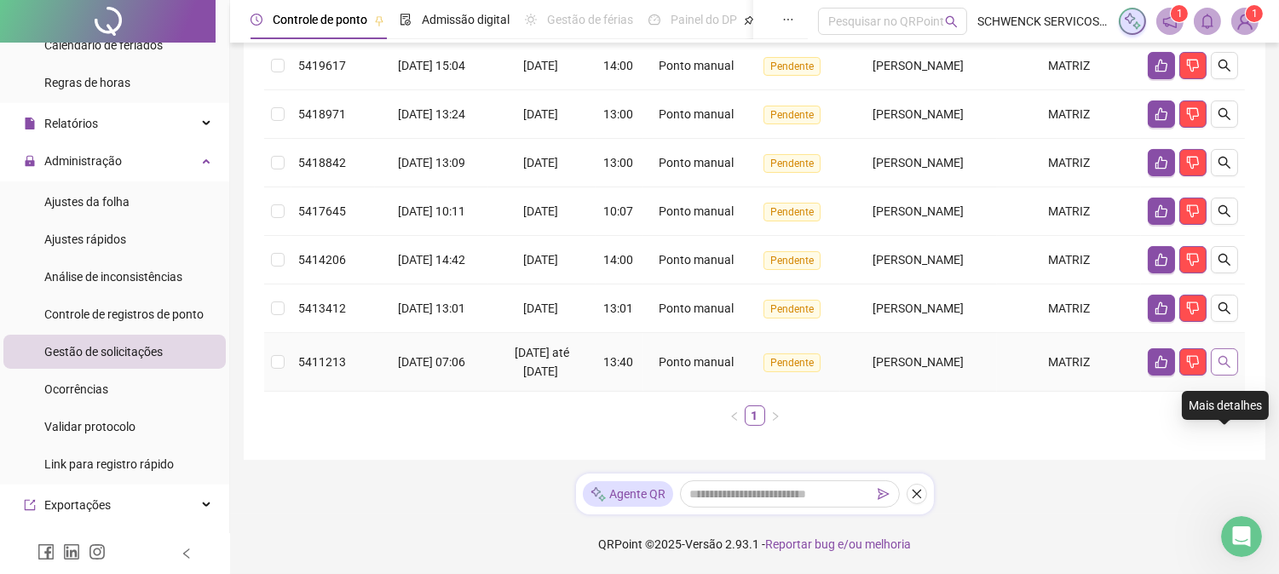
click at [1236, 364] on button "button" at bounding box center [1224, 362] width 27 height 27
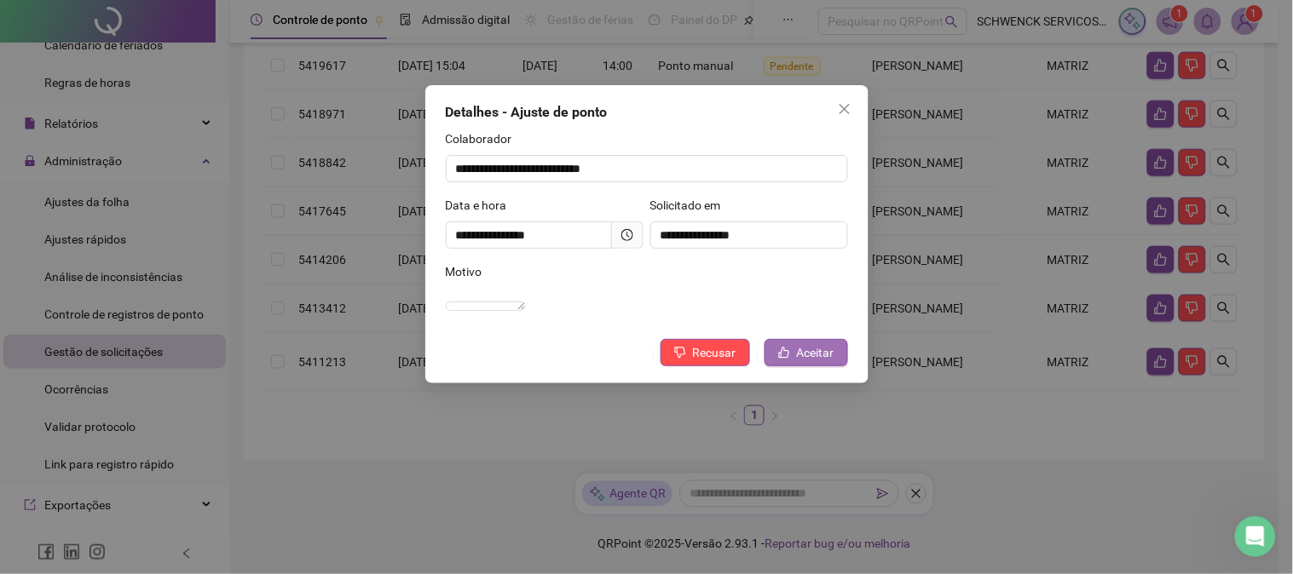
click at [818, 362] on span "Aceitar" at bounding box center [815, 352] width 37 height 19
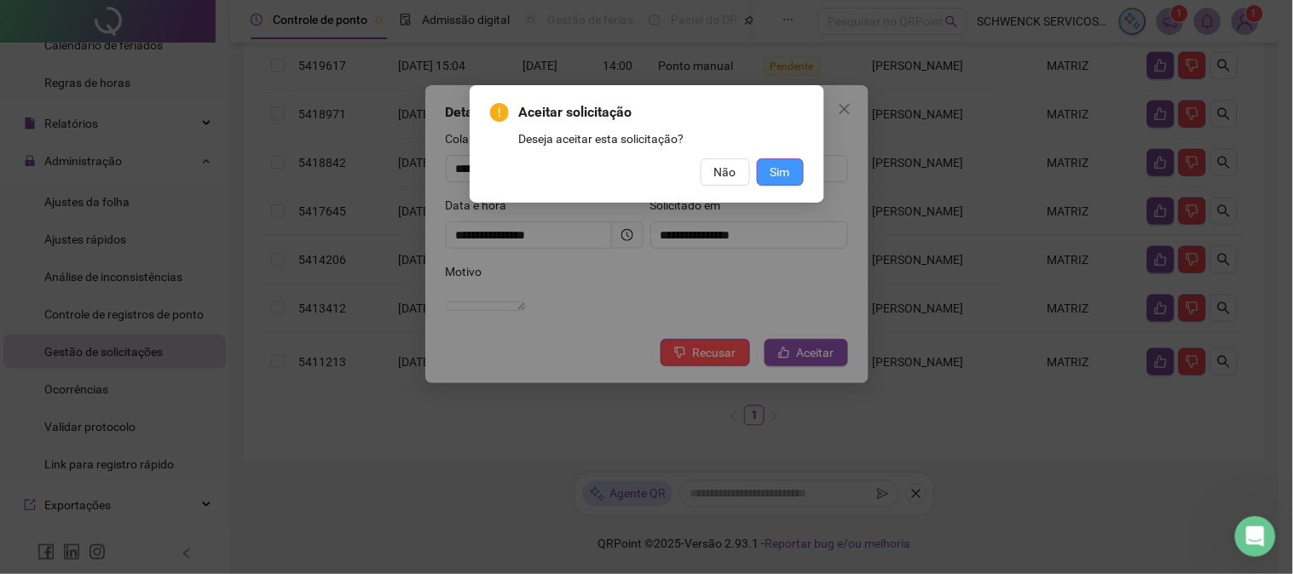
click at [787, 179] on span "Sim" at bounding box center [780, 172] width 20 height 19
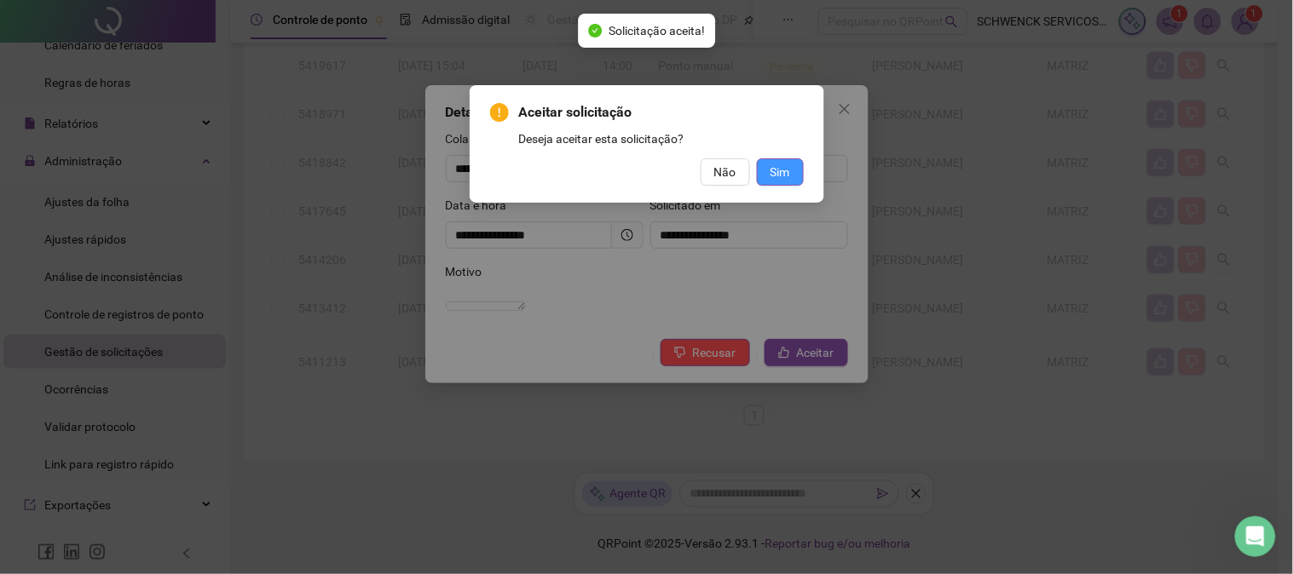
click at [785, 170] on div "Aceitar solicitação Deseja aceitar esta solicitação? Não Sim" at bounding box center [646, 287] width 1293 height 574
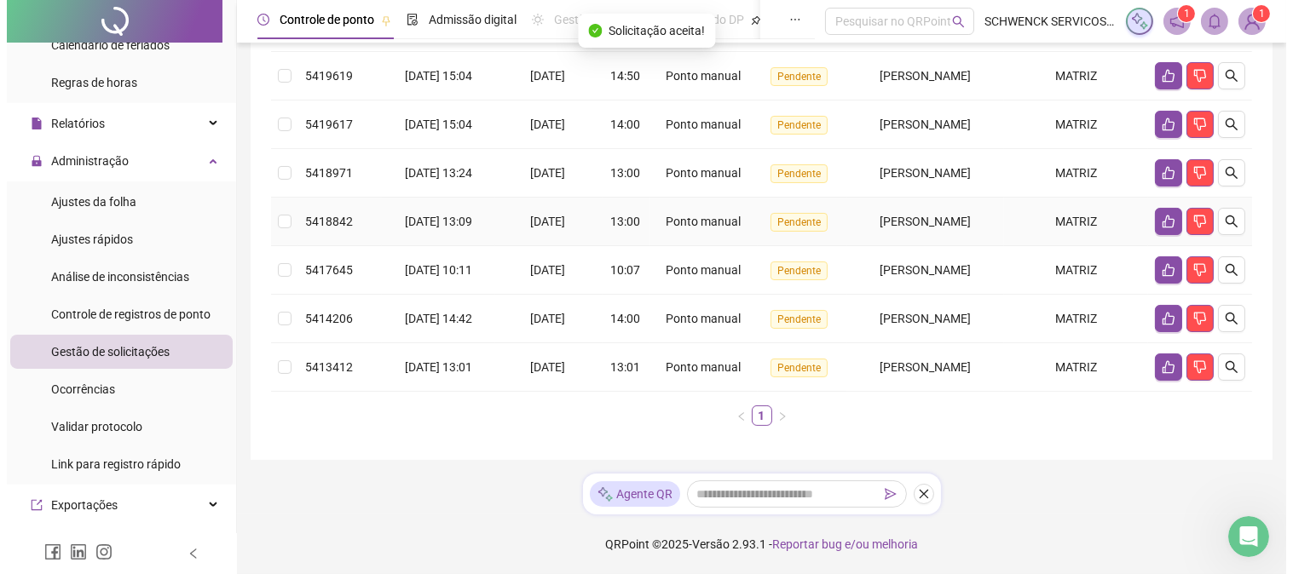
scroll to position [470, 0]
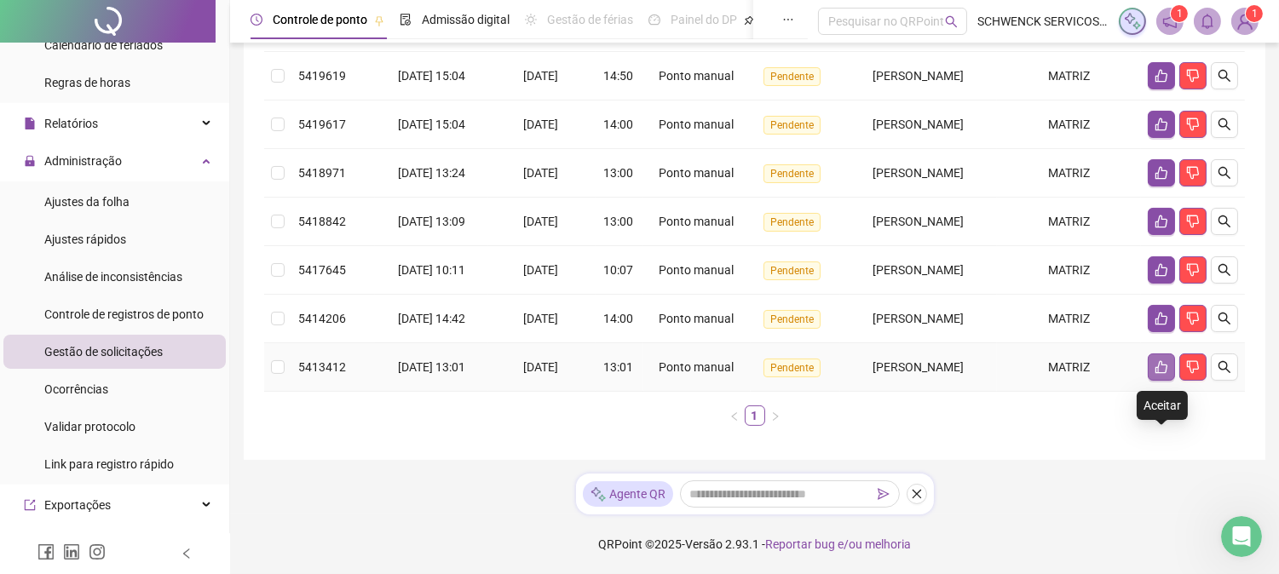
click at [1156, 362] on icon "like" at bounding box center [1162, 367] width 12 height 13
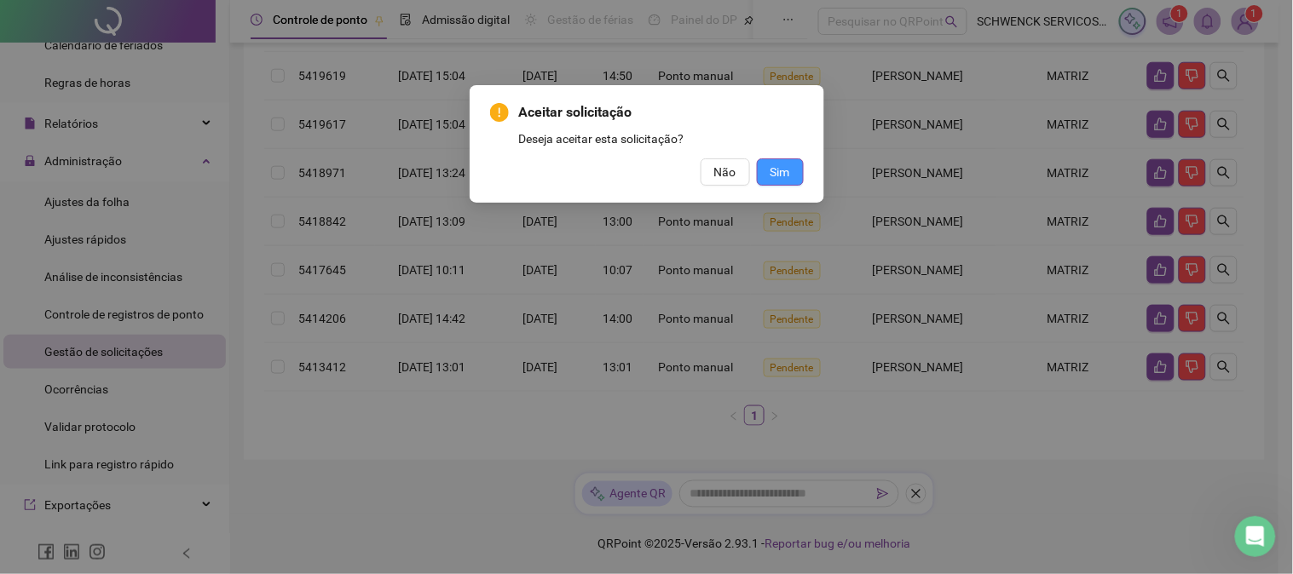
click at [794, 179] on button "Sim" at bounding box center [780, 172] width 47 height 27
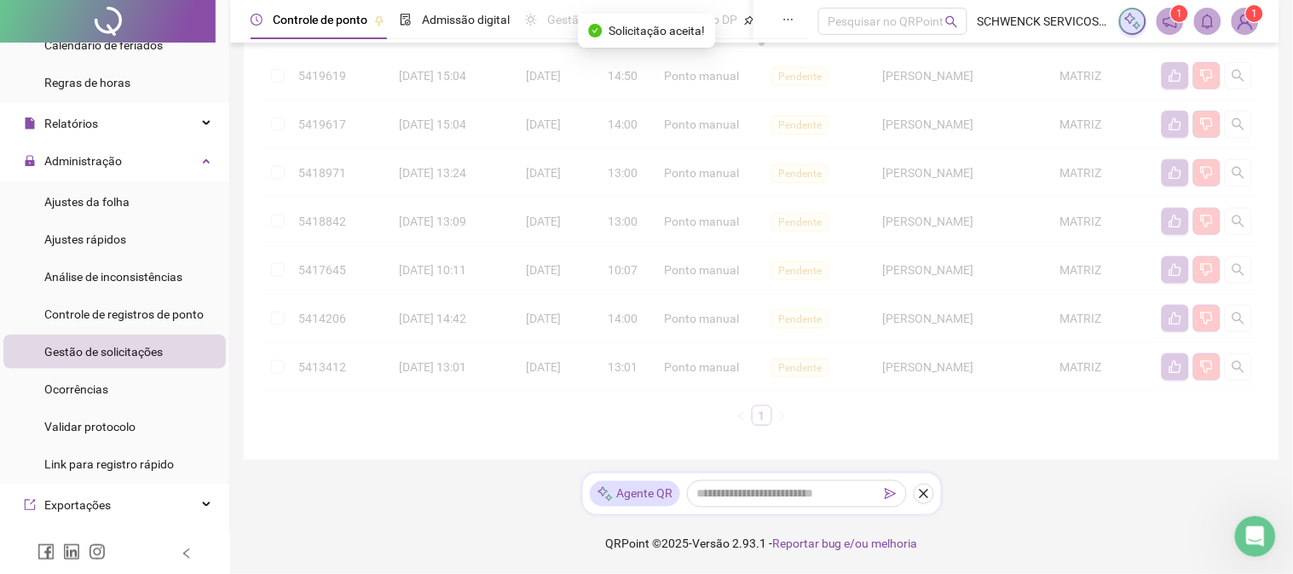
scroll to position [388, 0]
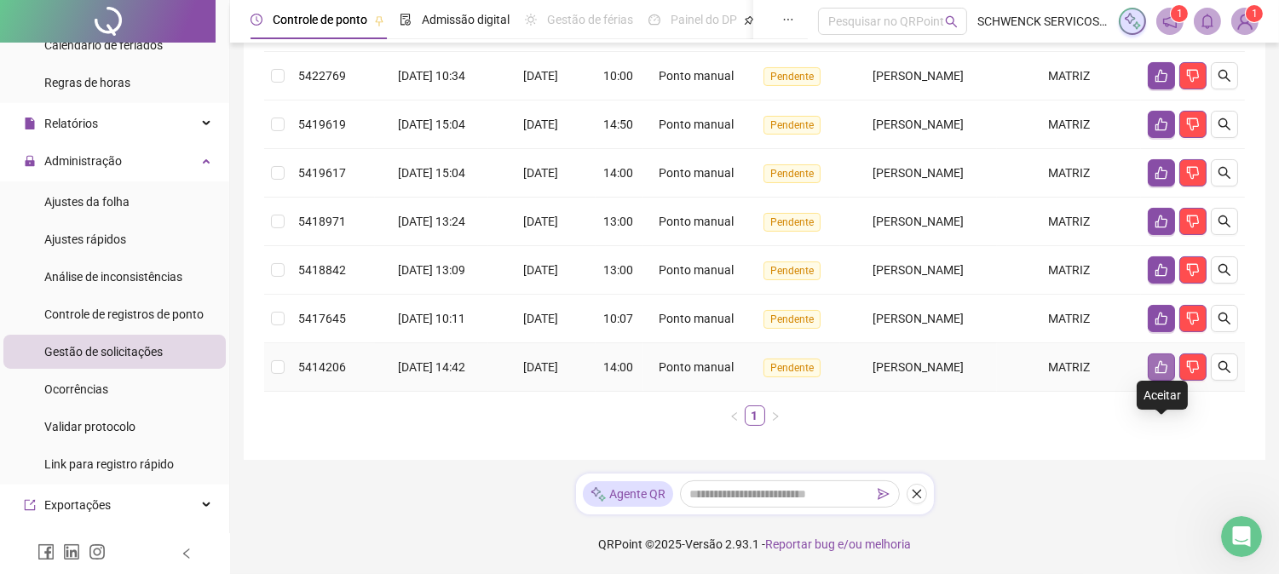
click at [1162, 374] on icon "like" at bounding box center [1162, 367] width 14 height 14
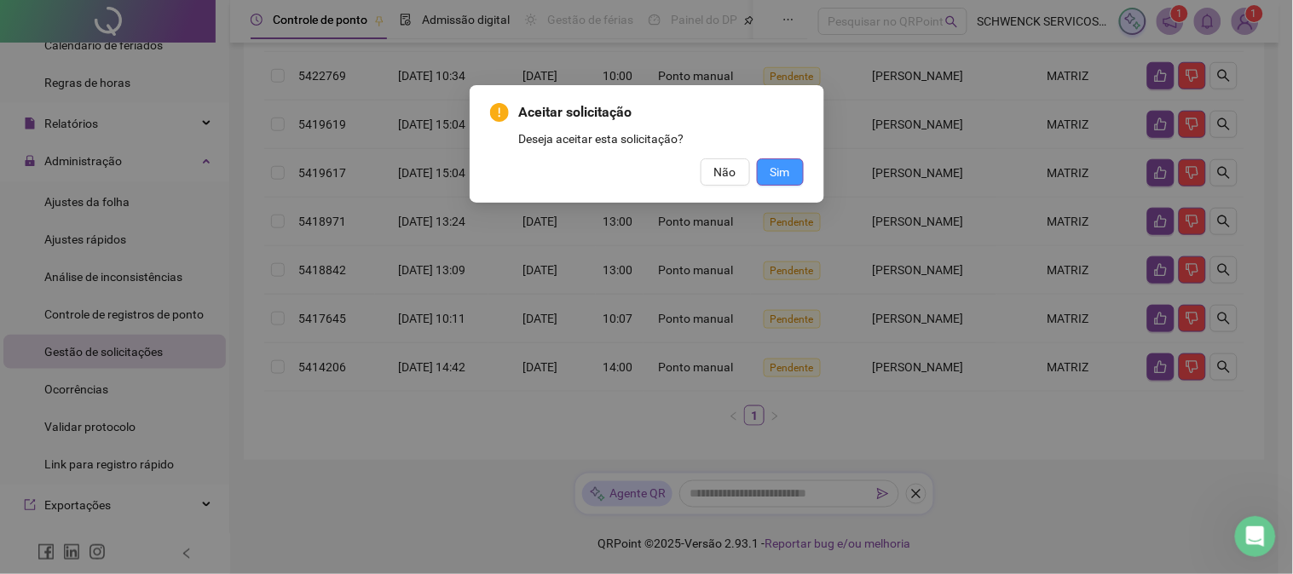
click at [776, 170] on span "Sim" at bounding box center [780, 172] width 20 height 19
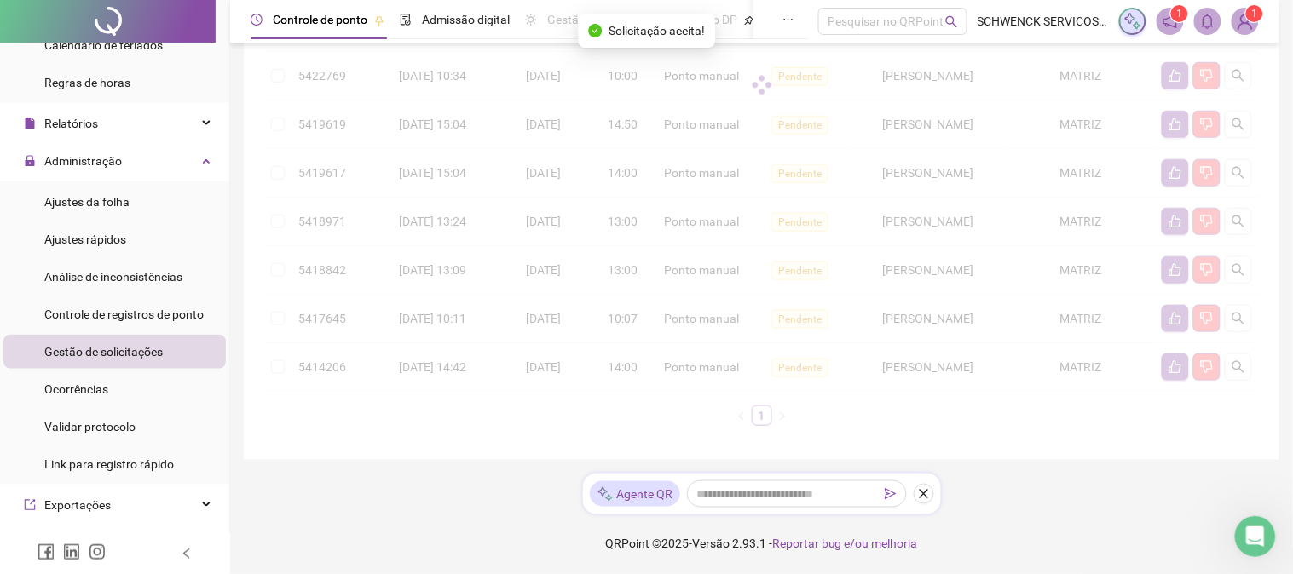
scroll to position [339, 0]
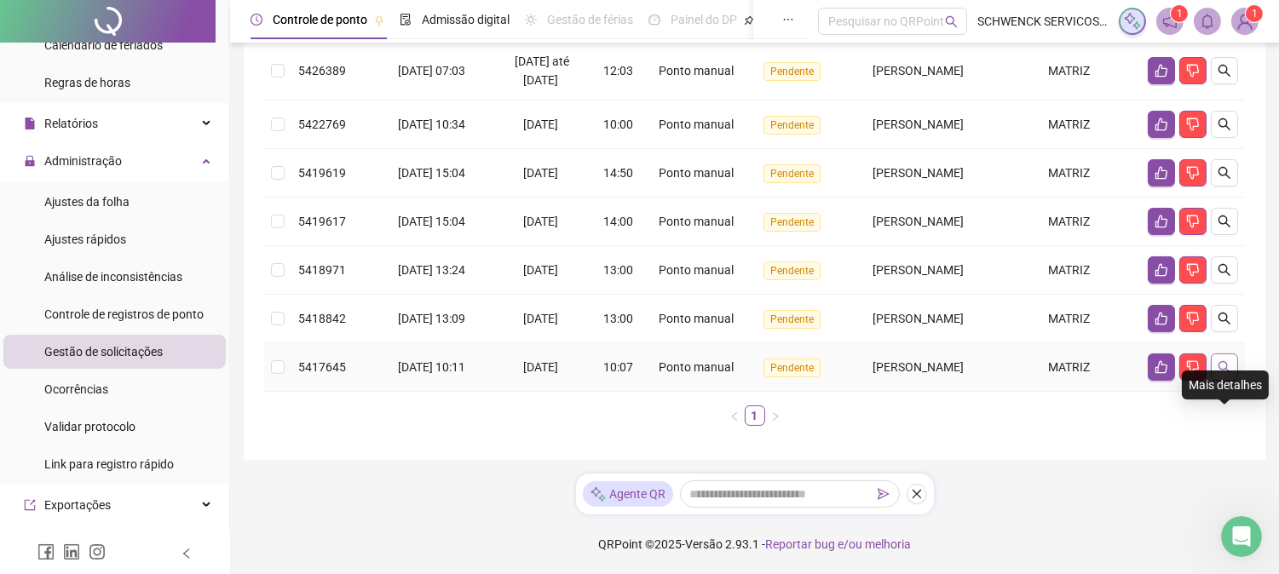
click at [1229, 374] on icon "search" at bounding box center [1225, 367] width 14 height 14
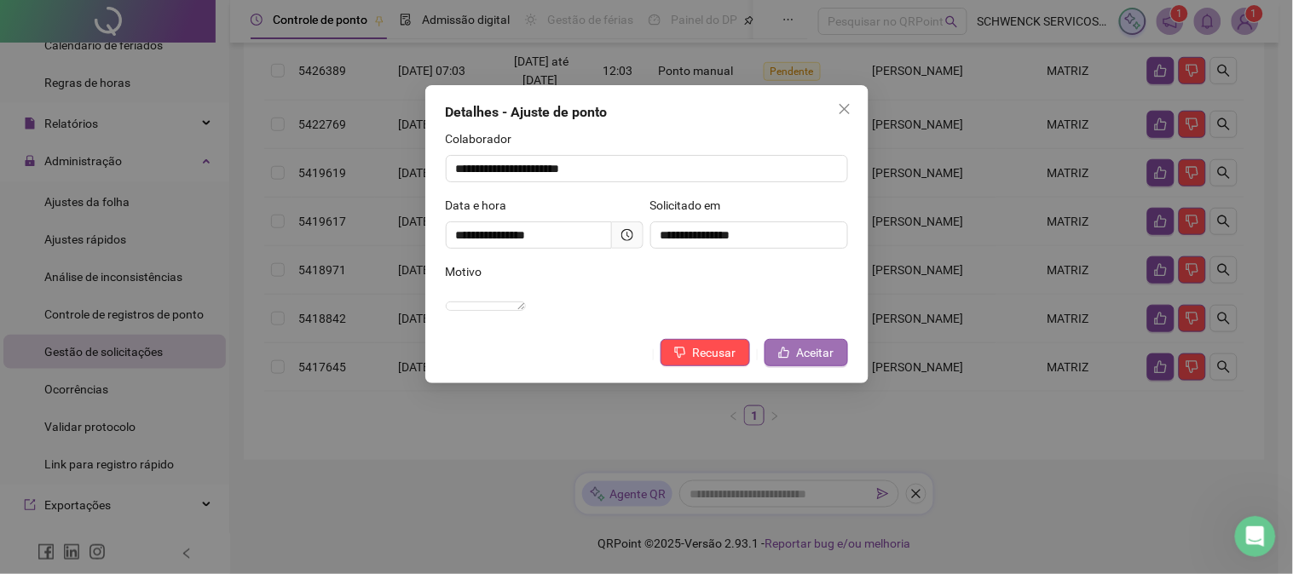
click at [816, 362] on span "Aceitar" at bounding box center [815, 352] width 37 height 19
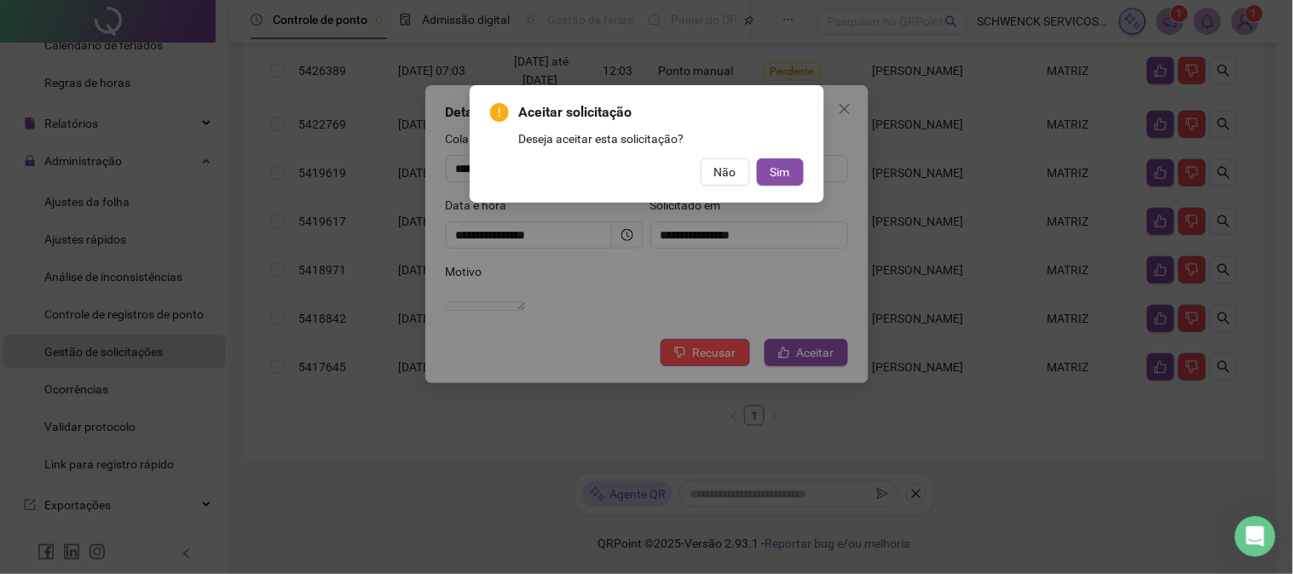
click at [776, 189] on div "Aceitar solicitação Deseja aceitar esta solicitação? Não Sim" at bounding box center [647, 144] width 355 height 118
click at [777, 183] on button "Sim" at bounding box center [780, 172] width 47 height 27
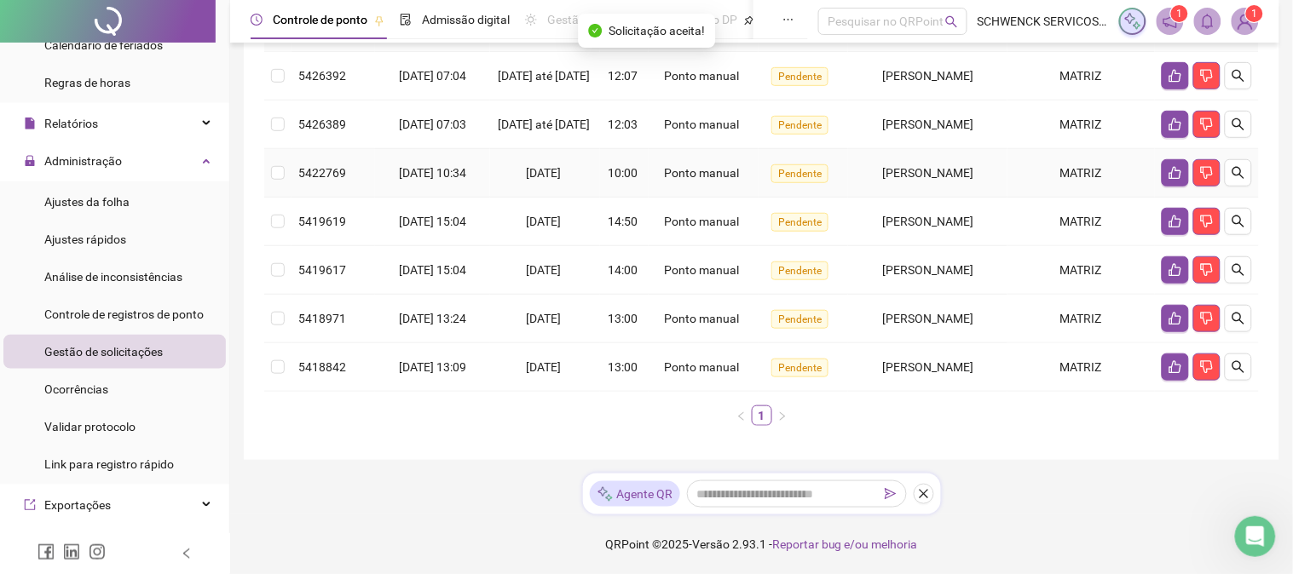
scroll to position [242, 0]
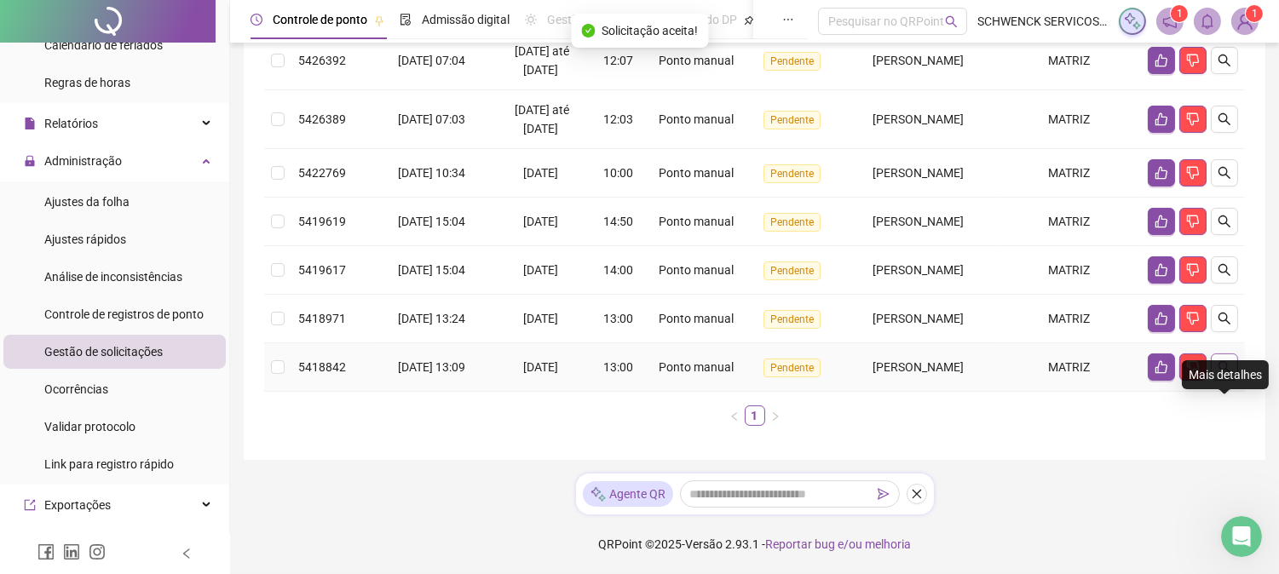
click at [1222, 374] on icon "search" at bounding box center [1225, 367] width 14 height 14
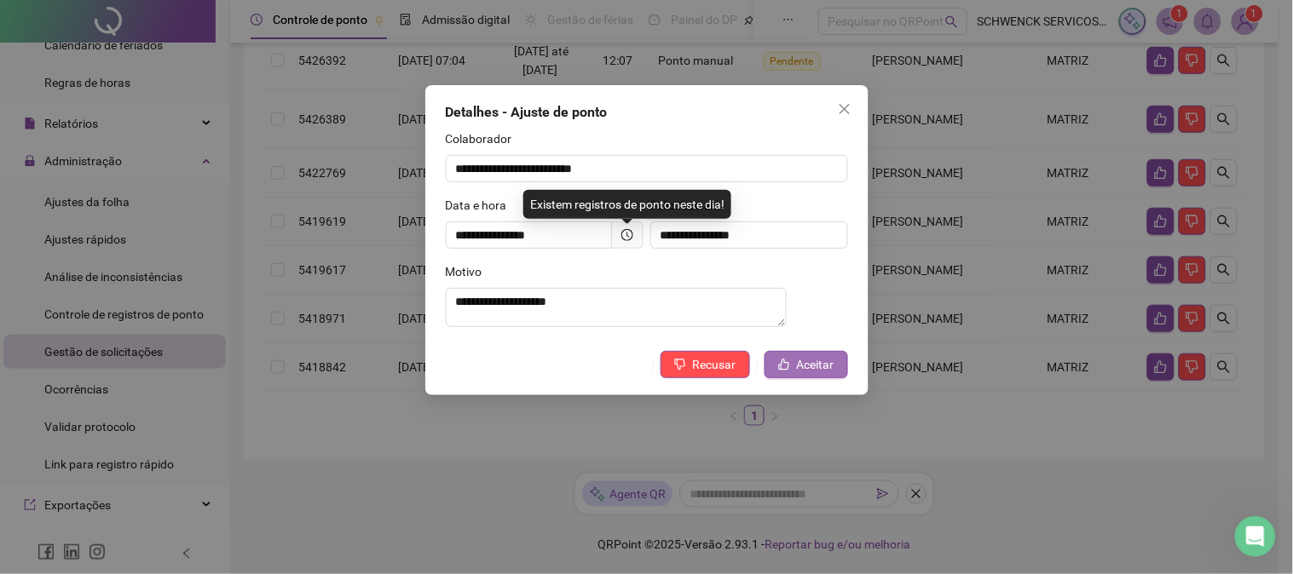
click at [810, 373] on span "Aceitar" at bounding box center [815, 364] width 37 height 19
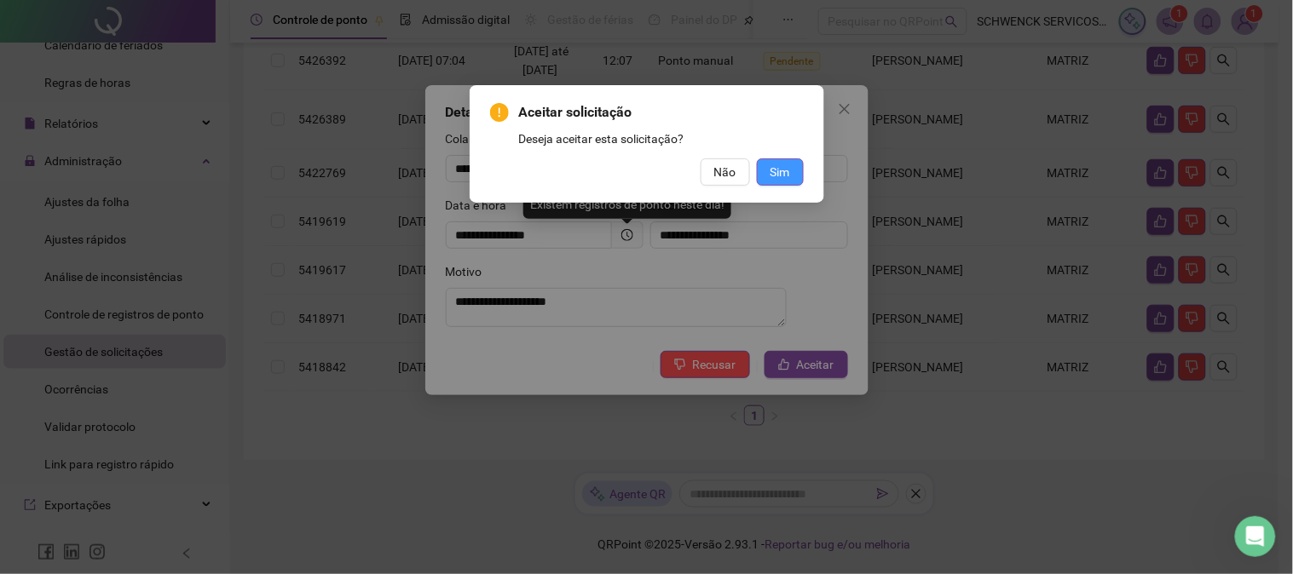
click at [788, 177] on span "Sim" at bounding box center [780, 172] width 20 height 19
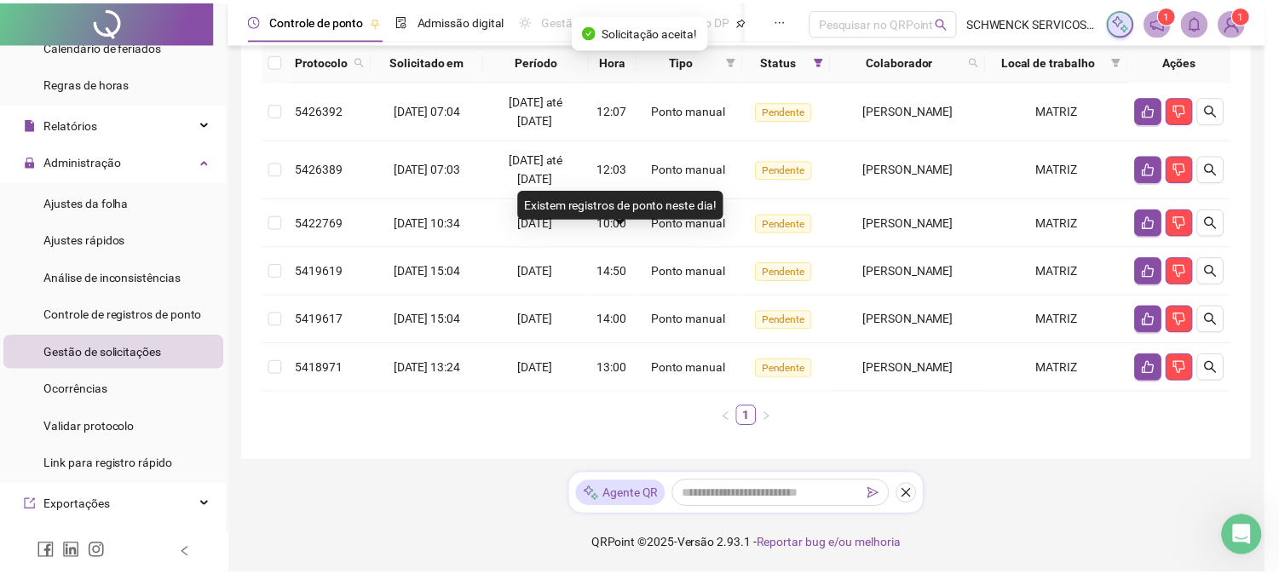
scroll to position [193, 0]
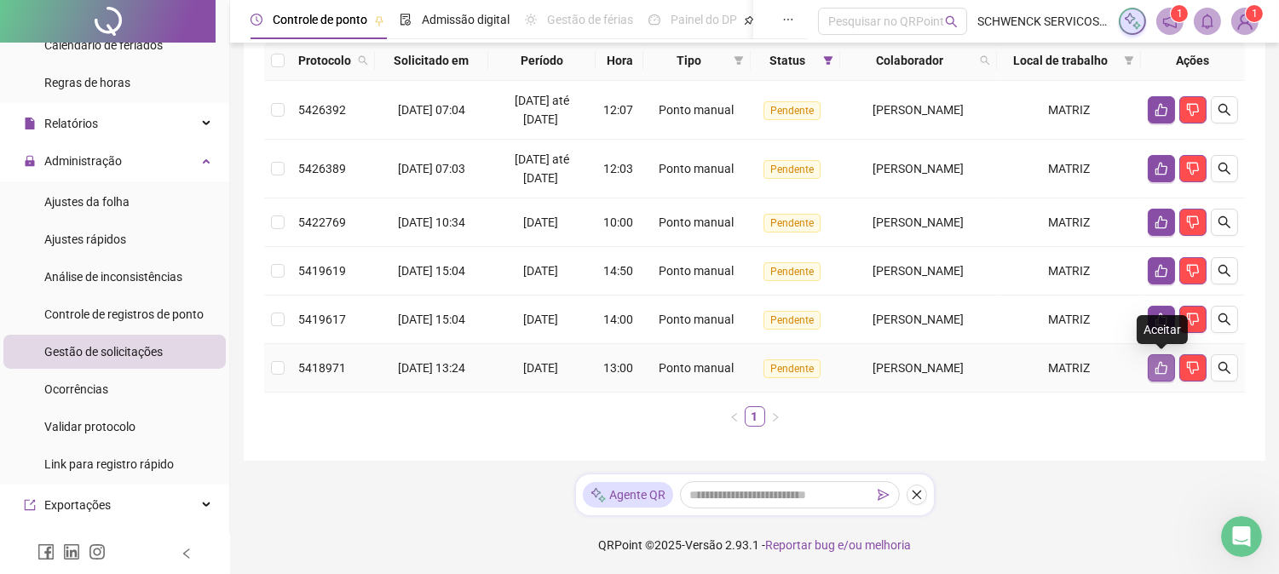
click at [1160, 373] on icon "like" at bounding box center [1162, 368] width 14 height 14
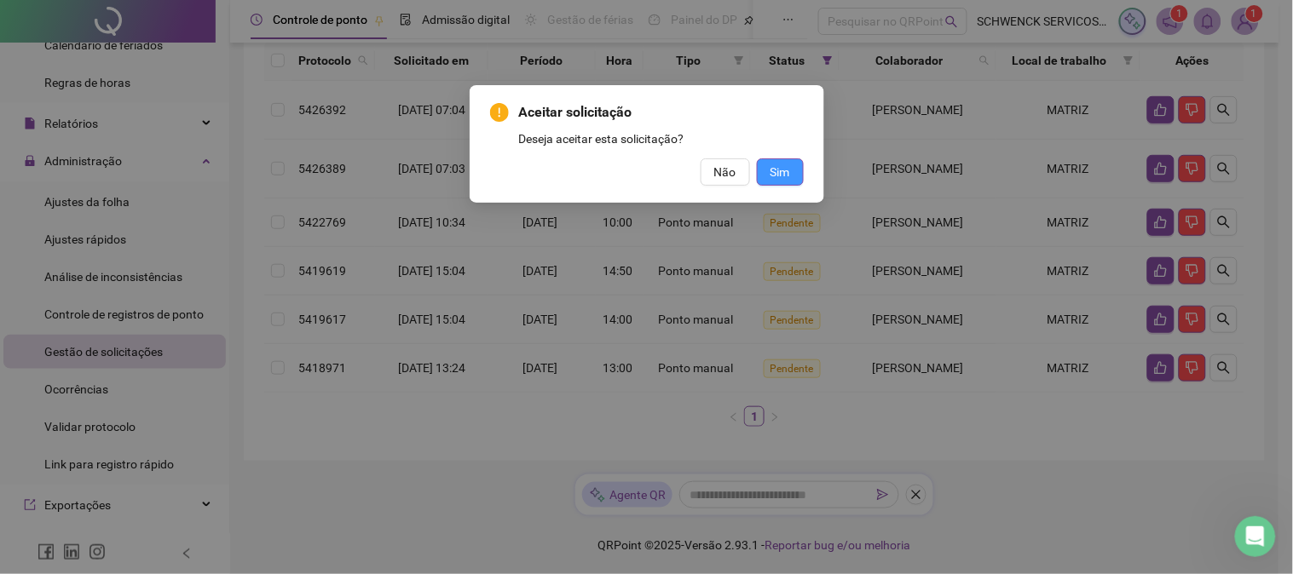
click at [789, 169] on span "Sim" at bounding box center [780, 172] width 20 height 19
click at [789, 171] on span "Sim" at bounding box center [780, 172] width 20 height 19
click at [779, 170] on span "Sim" at bounding box center [780, 172] width 20 height 19
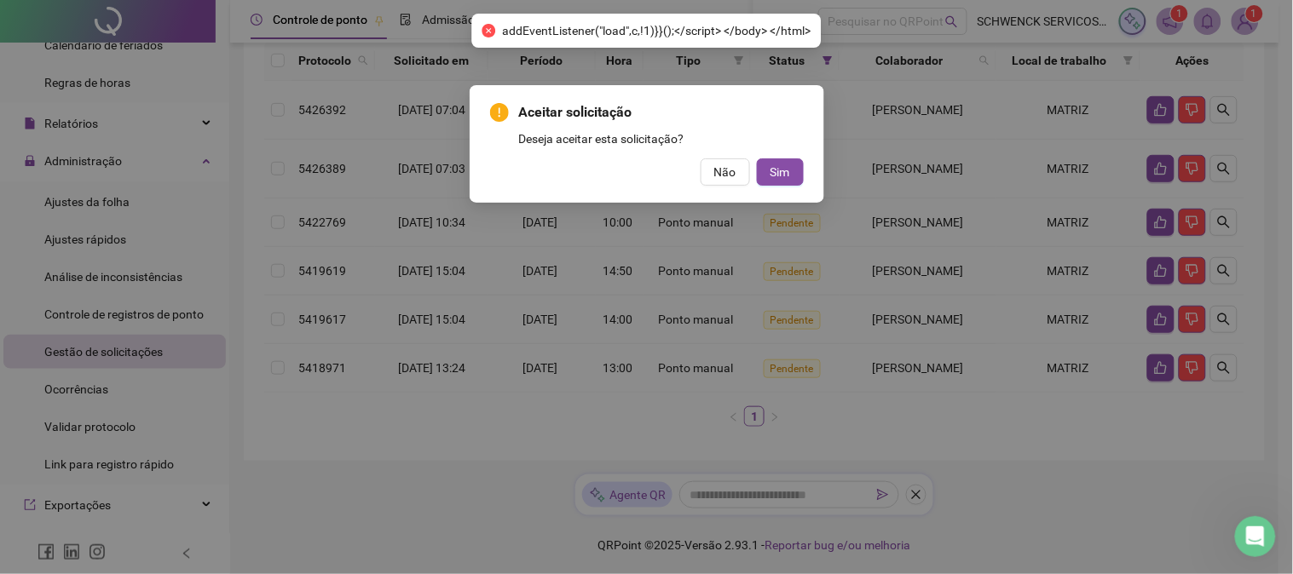
click at [1041, 483] on div "Aceitar solicitação Deseja aceitar esta solicitação? Não Sim" at bounding box center [646, 287] width 1293 height 574
click at [724, 168] on span "Não" at bounding box center [725, 172] width 22 height 19
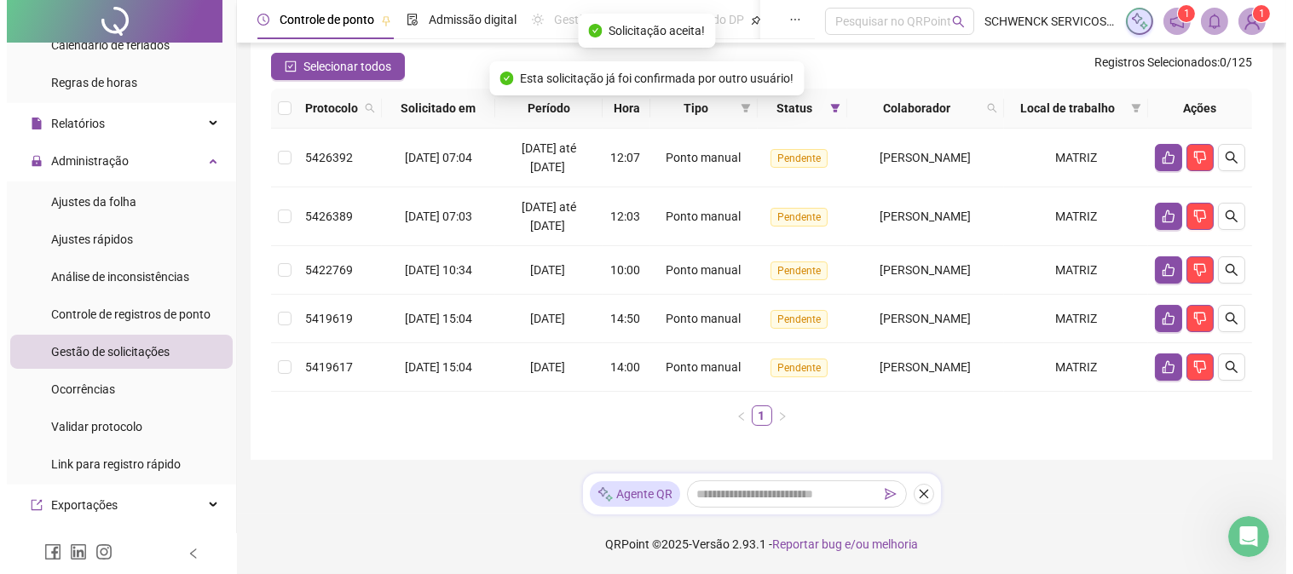
scroll to position [145, 0]
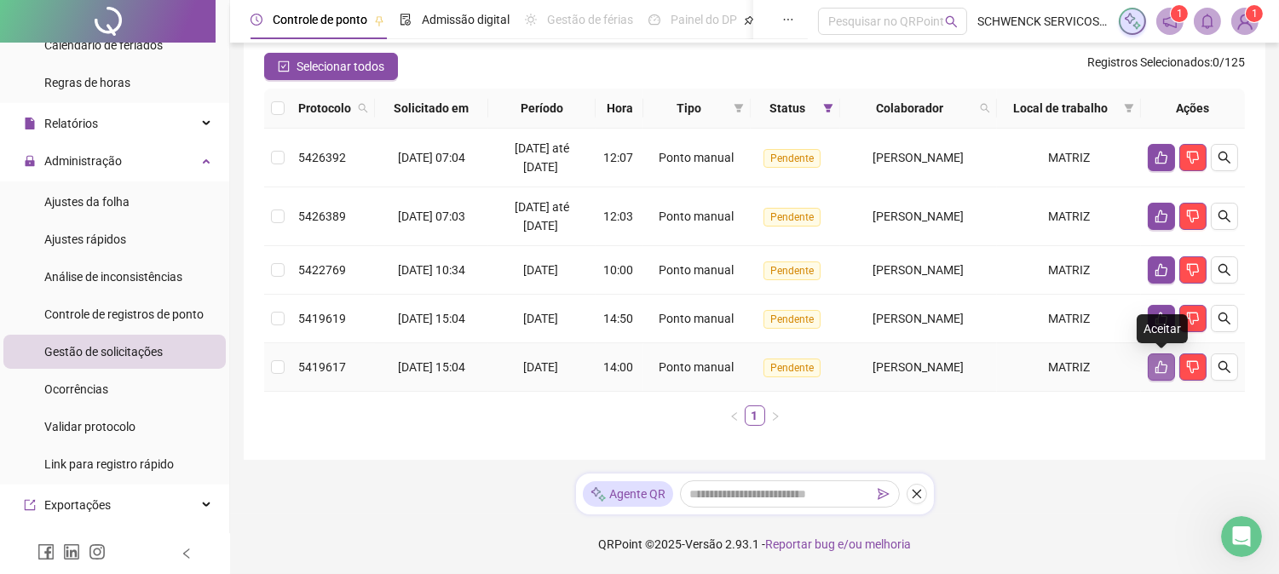
click at [1152, 365] on button "button" at bounding box center [1161, 367] width 27 height 27
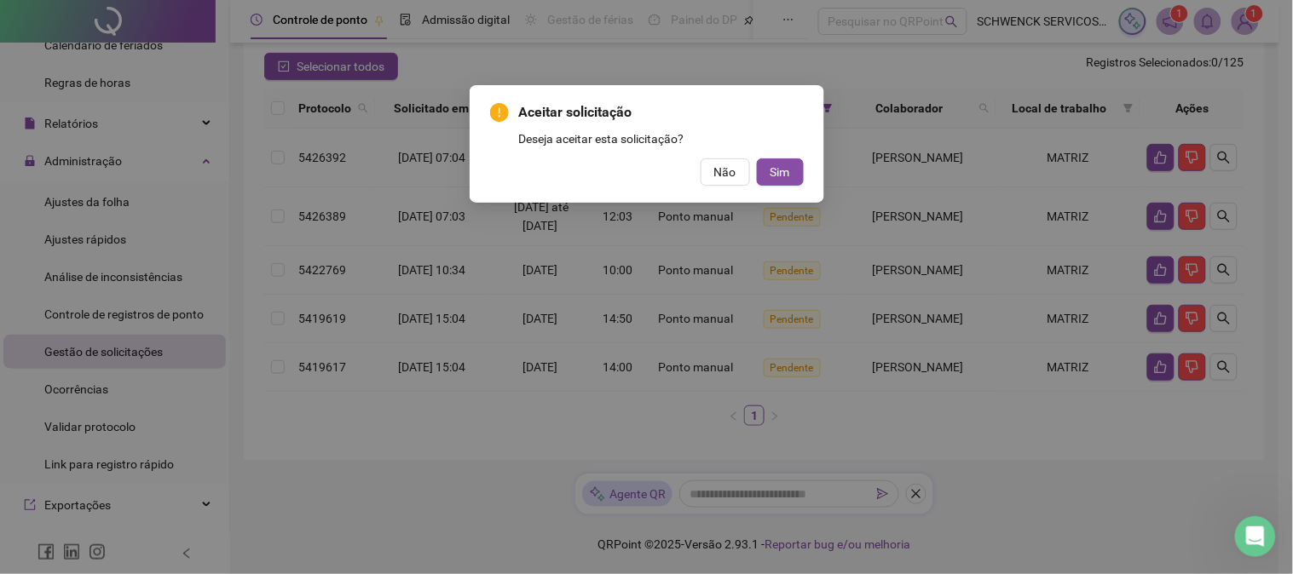
click at [787, 152] on div "Aceitar solicitação Deseja aceitar esta solicitação? Não Sim" at bounding box center [647, 144] width 314 height 84
click at [804, 168] on div "Aceitar solicitação Deseja aceitar esta solicitação? Não Sim" at bounding box center [647, 144] width 355 height 118
click at [789, 172] on span "Sim" at bounding box center [780, 172] width 20 height 19
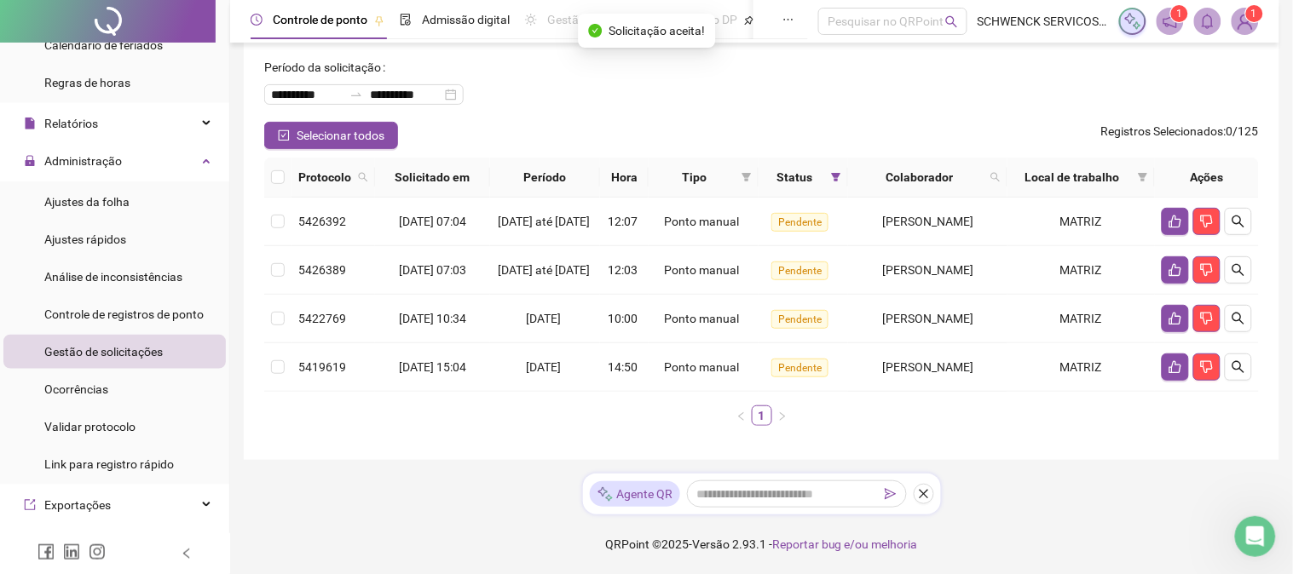
scroll to position [96, 0]
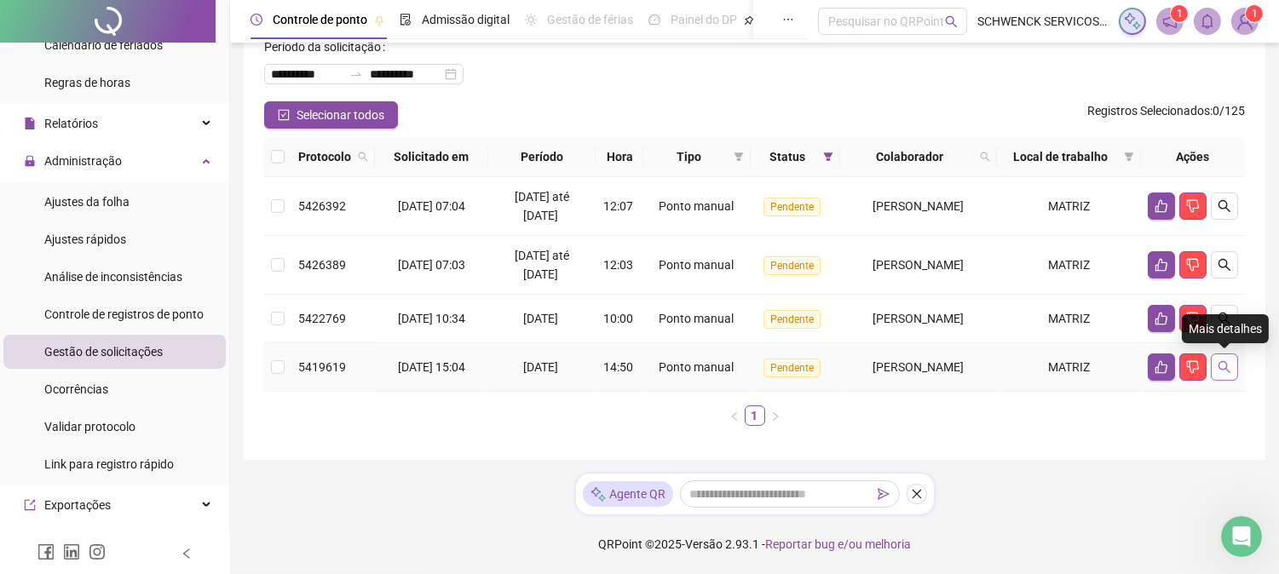
click at [1227, 375] on button "button" at bounding box center [1224, 367] width 27 height 27
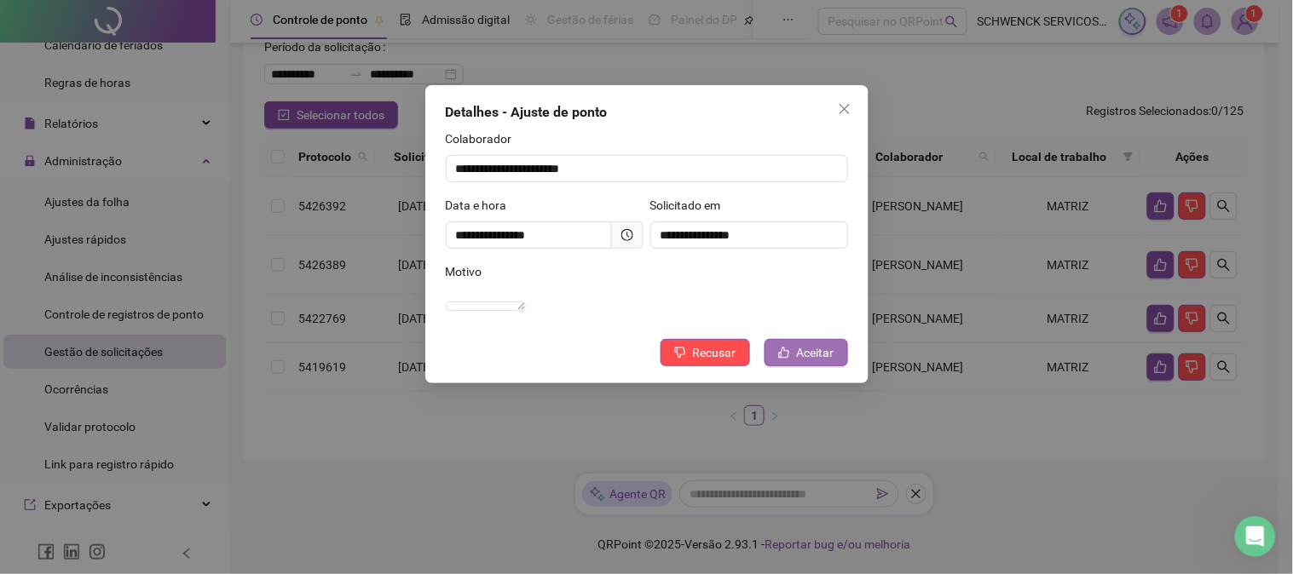
click at [819, 362] on span "Aceitar" at bounding box center [815, 352] width 37 height 19
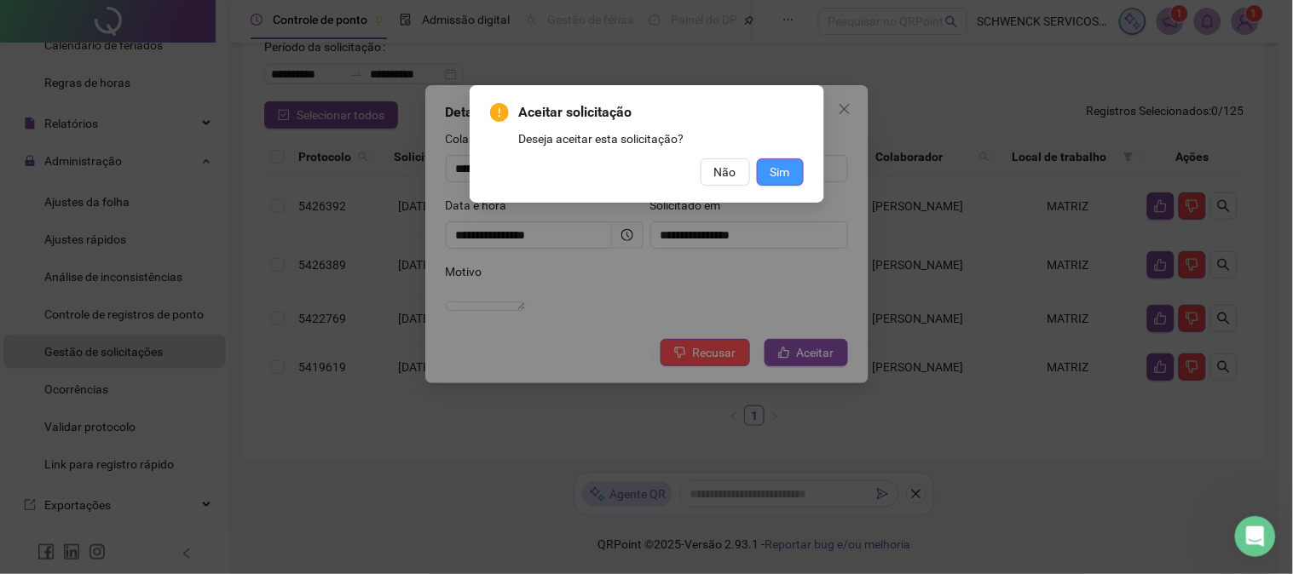
click at [795, 181] on button "Sim" at bounding box center [780, 172] width 47 height 27
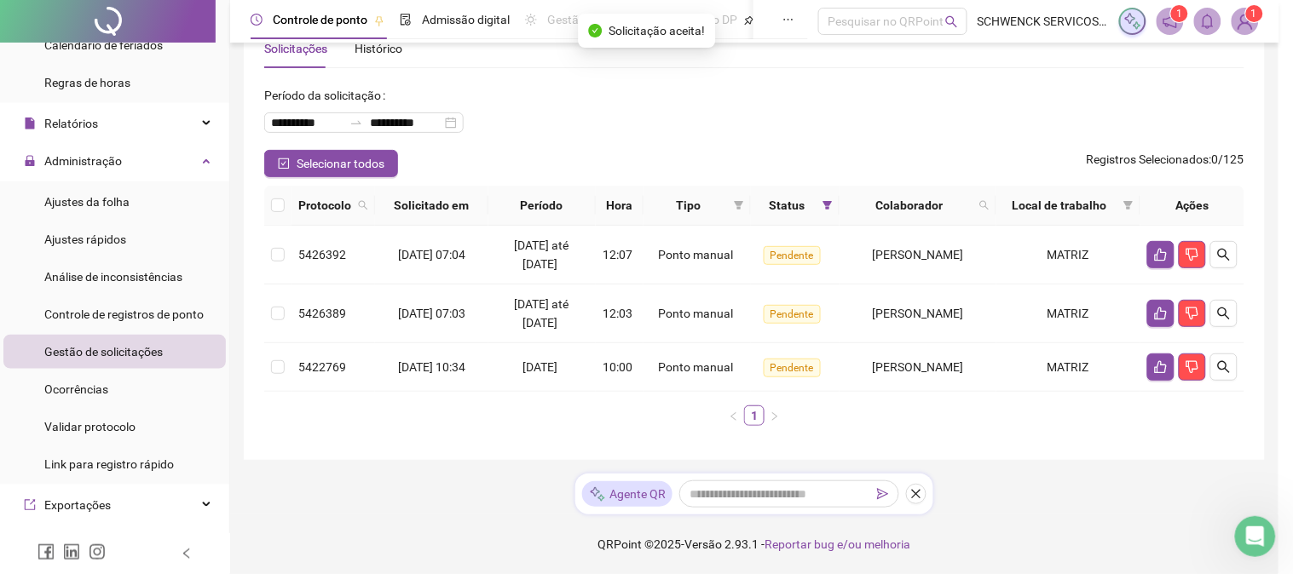
scroll to position [47, 0]
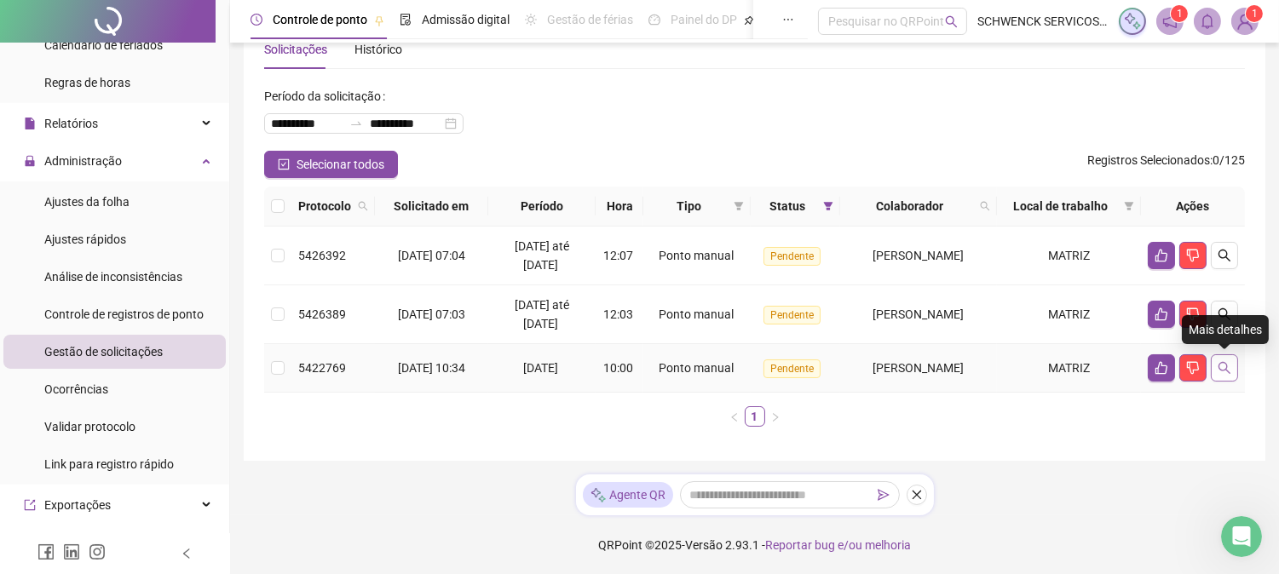
click at [1228, 365] on icon "search" at bounding box center [1225, 368] width 14 height 14
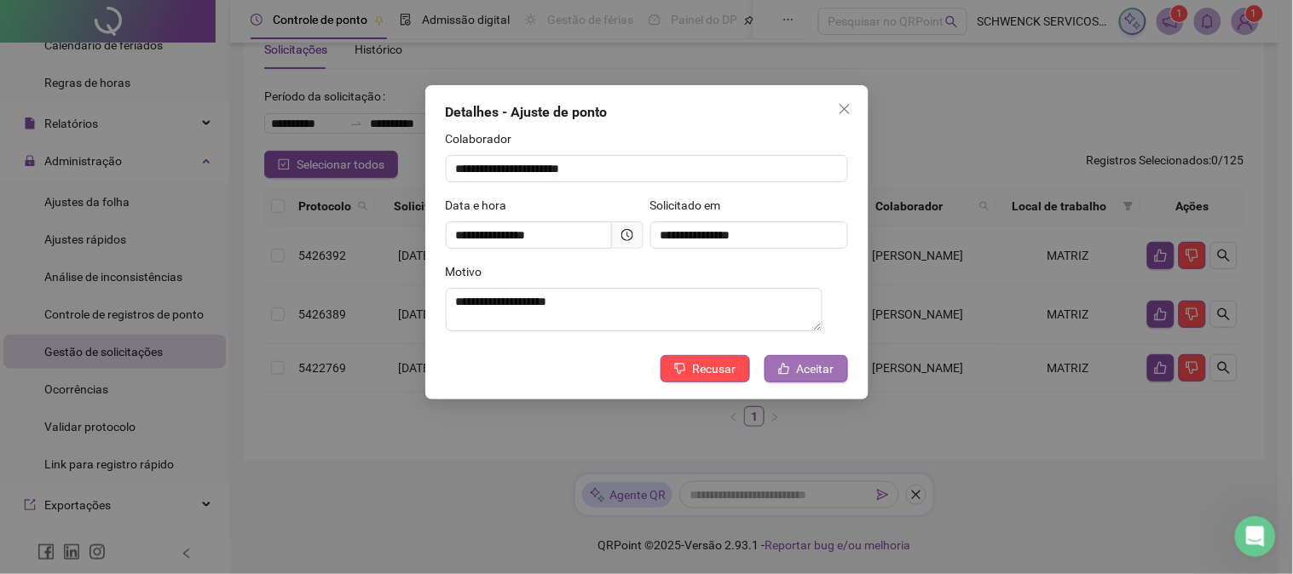
click at [830, 376] on span "Aceitar" at bounding box center [815, 369] width 37 height 19
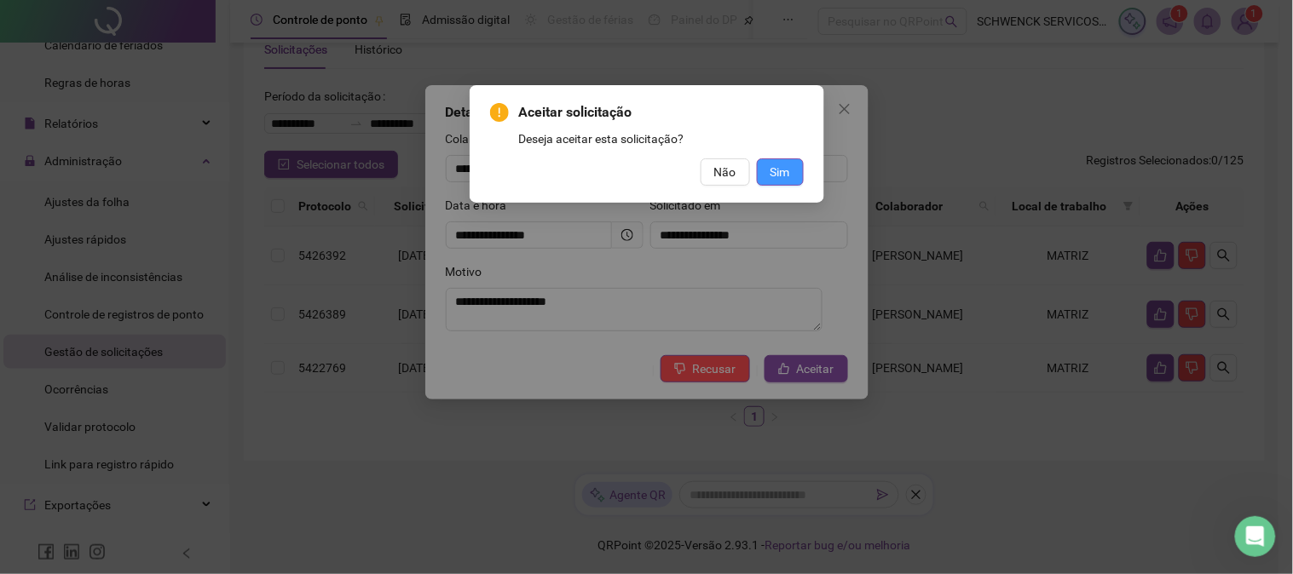
click at [772, 159] on button "Sim" at bounding box center [780, 172] width 47 height 27
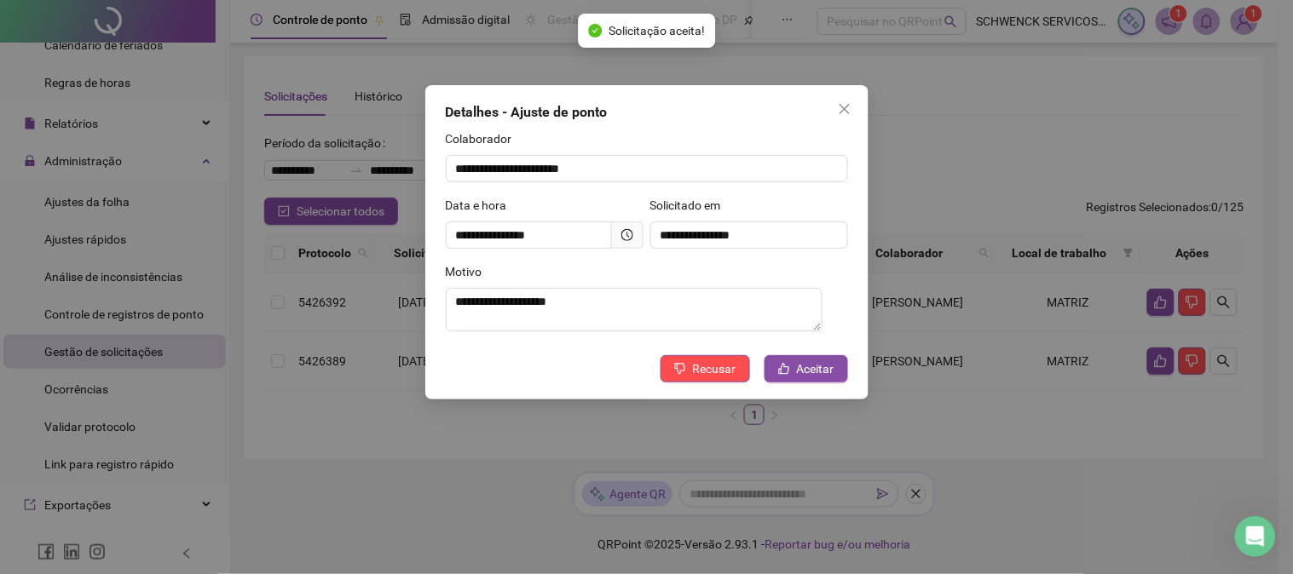
scroll to position [0, 0]
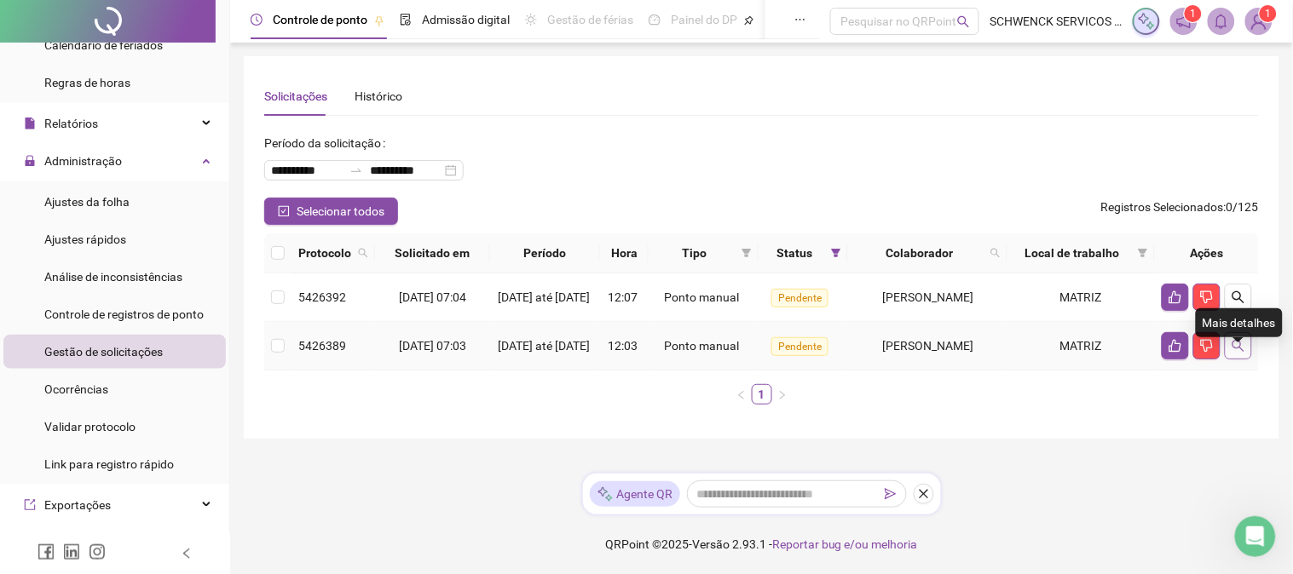
click at [1239, 353] on icon "search" at bounding box center [1238, 346] width 14 height 14
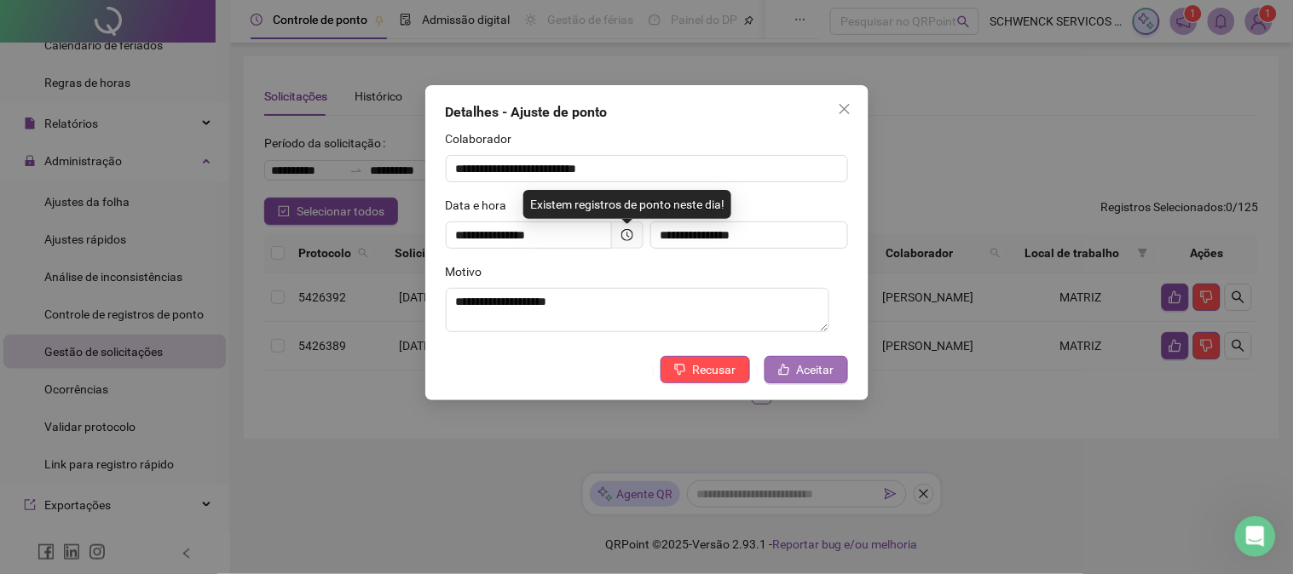
click at [813, 372] on span "Aceitar" at bounding box center [815, 369] width 37 height 19
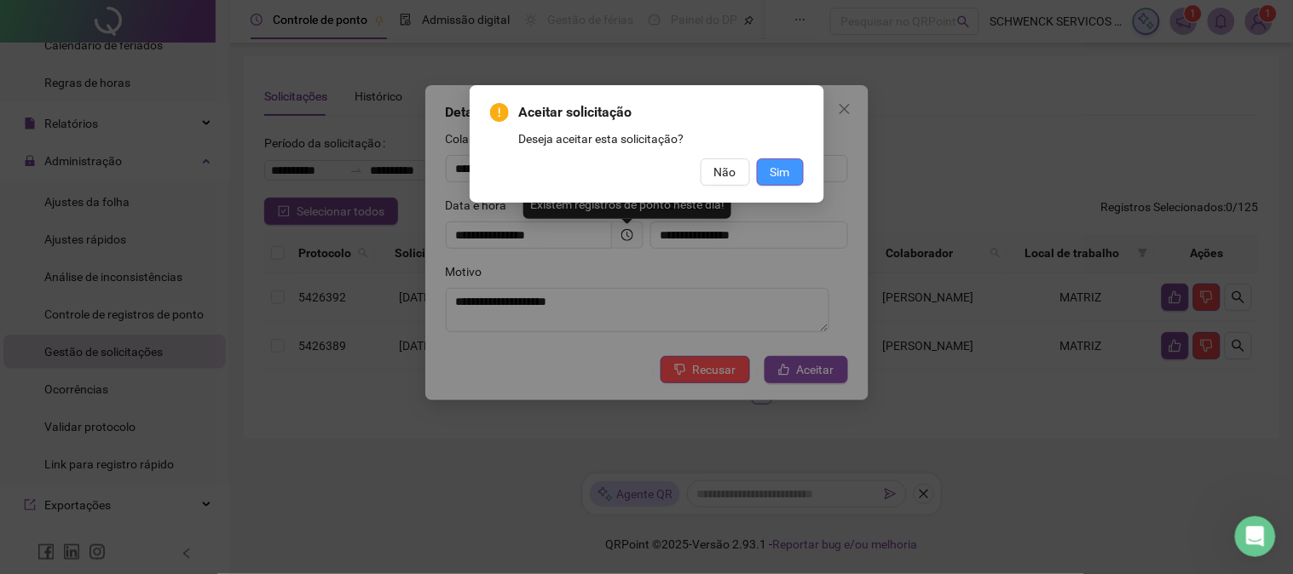
click at [789, 173] on span "Sim" at bounding box center [780, 172] width 20 height 19
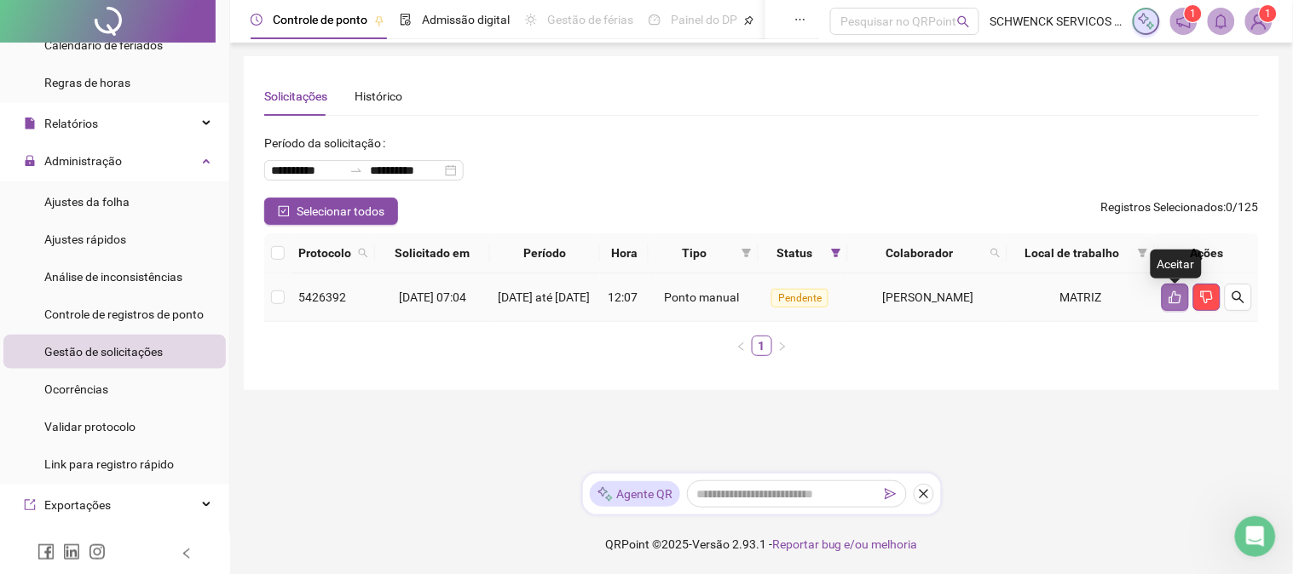
click at [1169, 303] on icon "like" at bounding box center [1175, 298] width 14 height 14
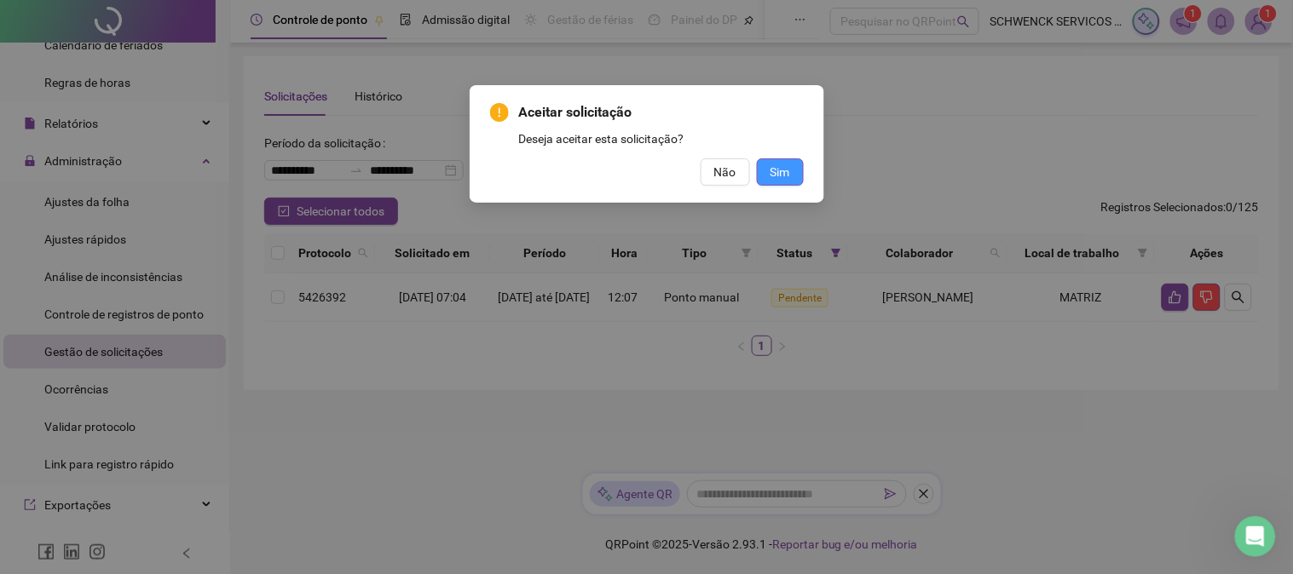
click at [793, 176] on button "Sim" at bounding box center [780, 172] width 47 height 27
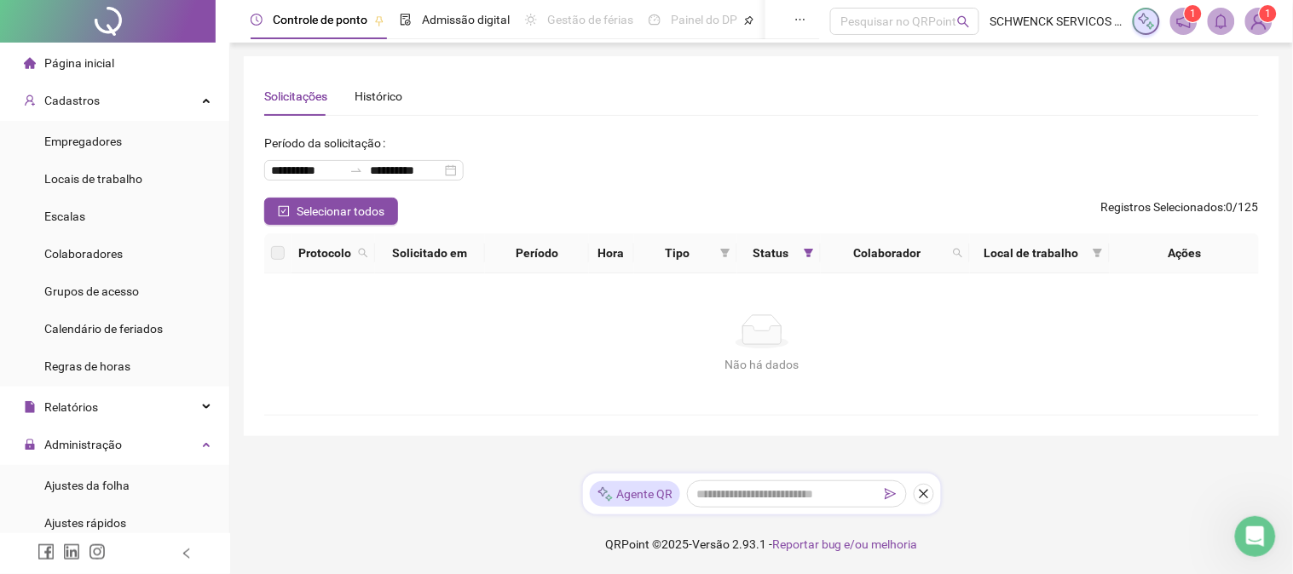
click at [108, 49] on div "Página inicial" at bounding box center [69, 63] width 90 height 34
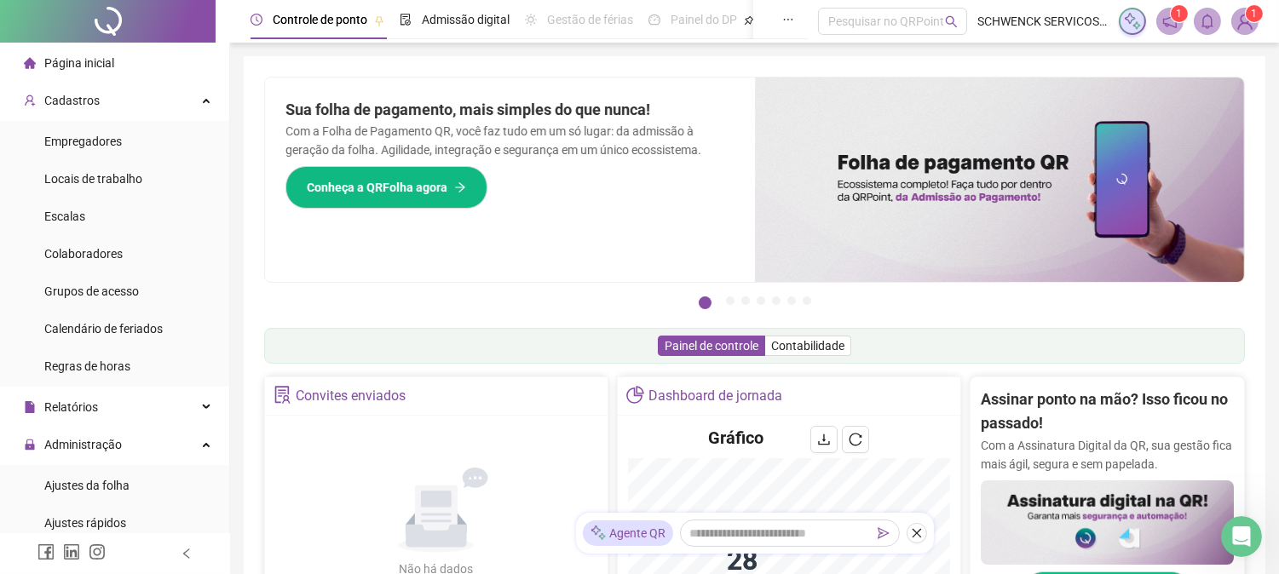
click at [816, 68] on div "Pague o QRPoint com Cartão de Crédito Sua assinatura: mais segurança, prática e…" at bounding box center [755, 546] width 1022 height 980
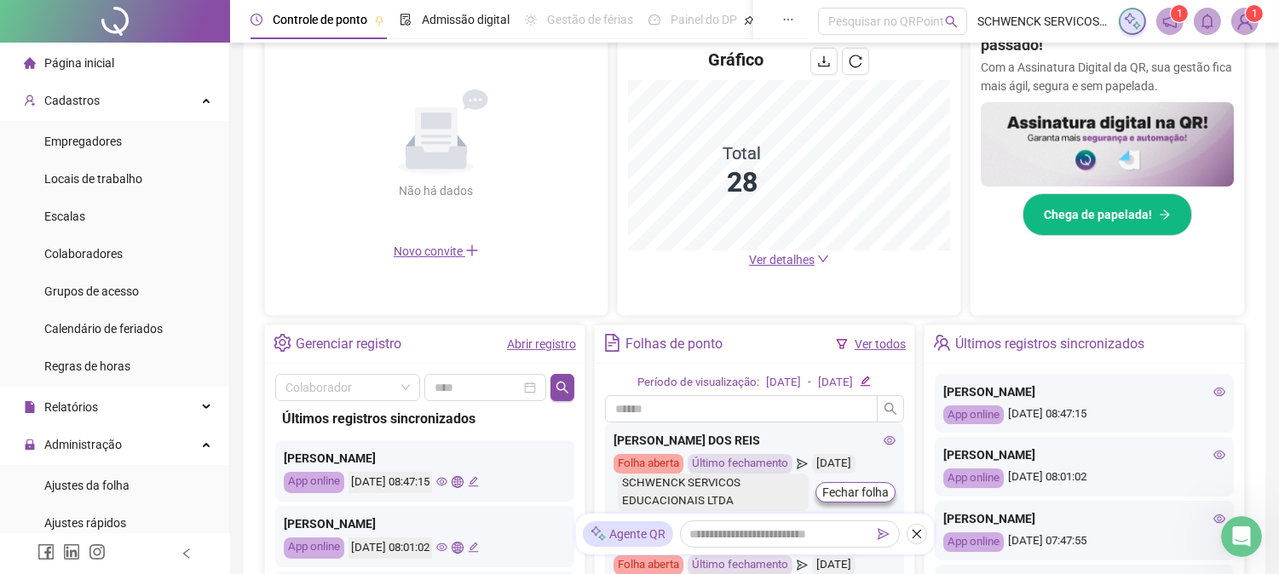
scroll to position [473, 0]
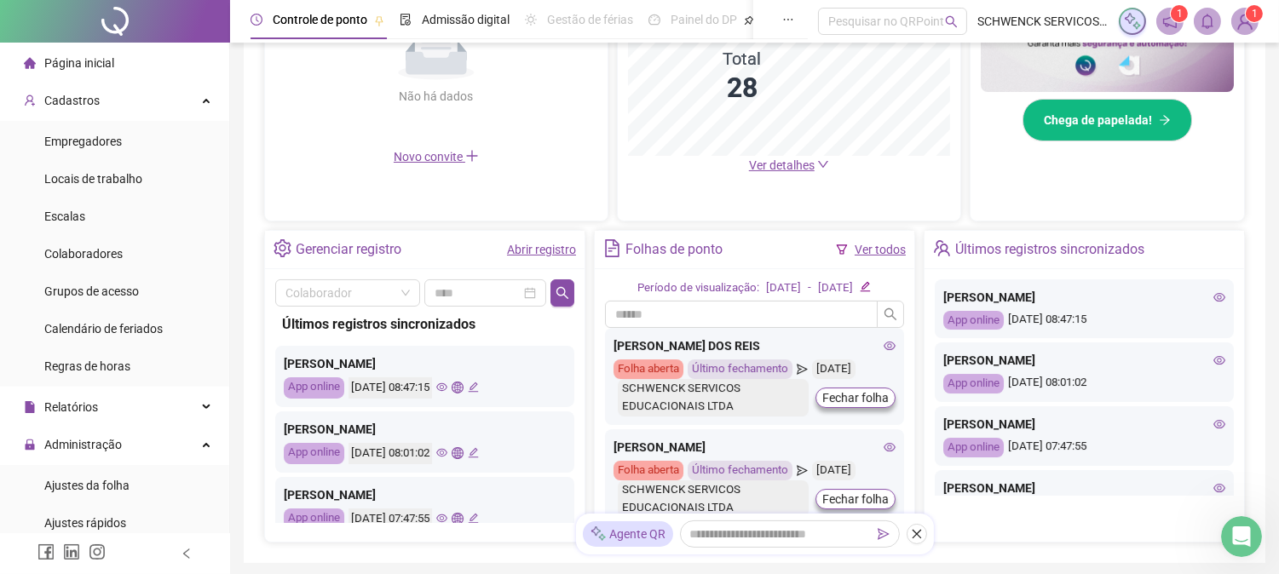
click at [778, 170] on span "Ver detalhes" at bounding box center [782, 166] width 66 height 14
